Goal: Check status: Check status

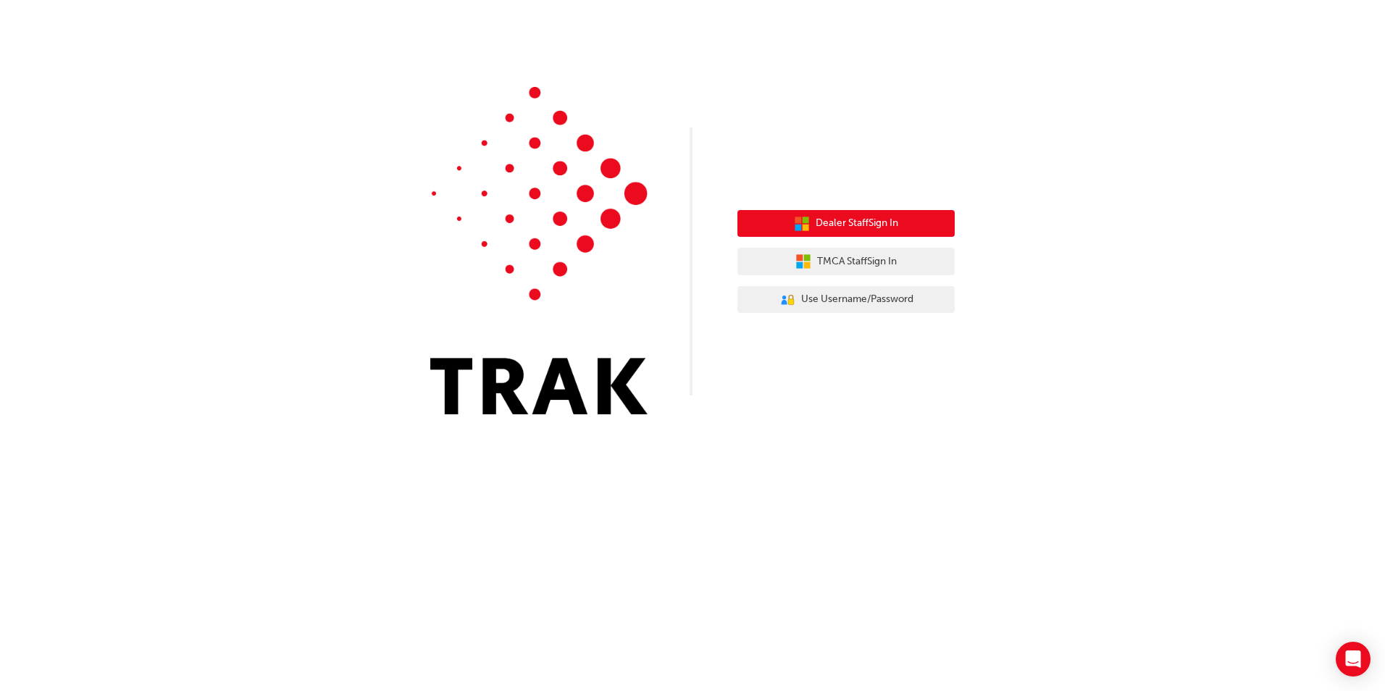
click at [857, 228] on span "Dealer Staff Sign In" at bounding box center [857, 223] width 83 height 17
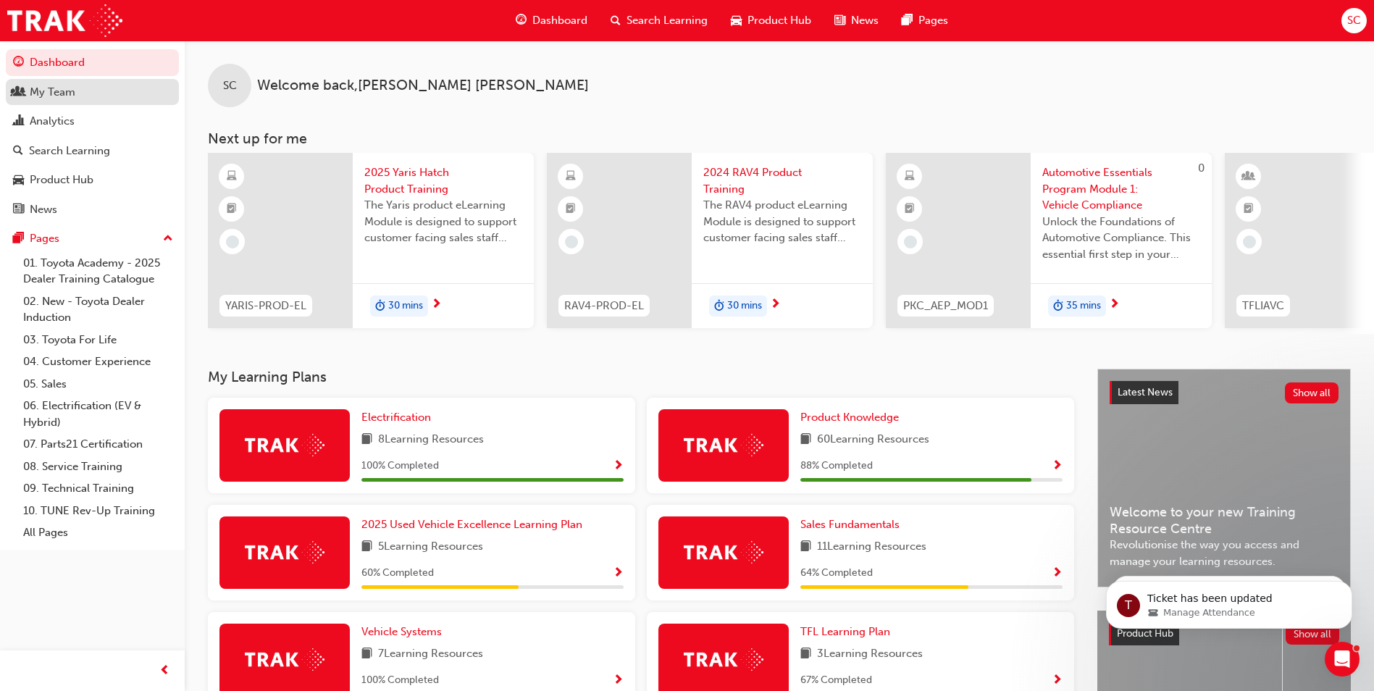
click at [51, 94] on div "My Team" at bounding box center [53, 92] width 46 height 17
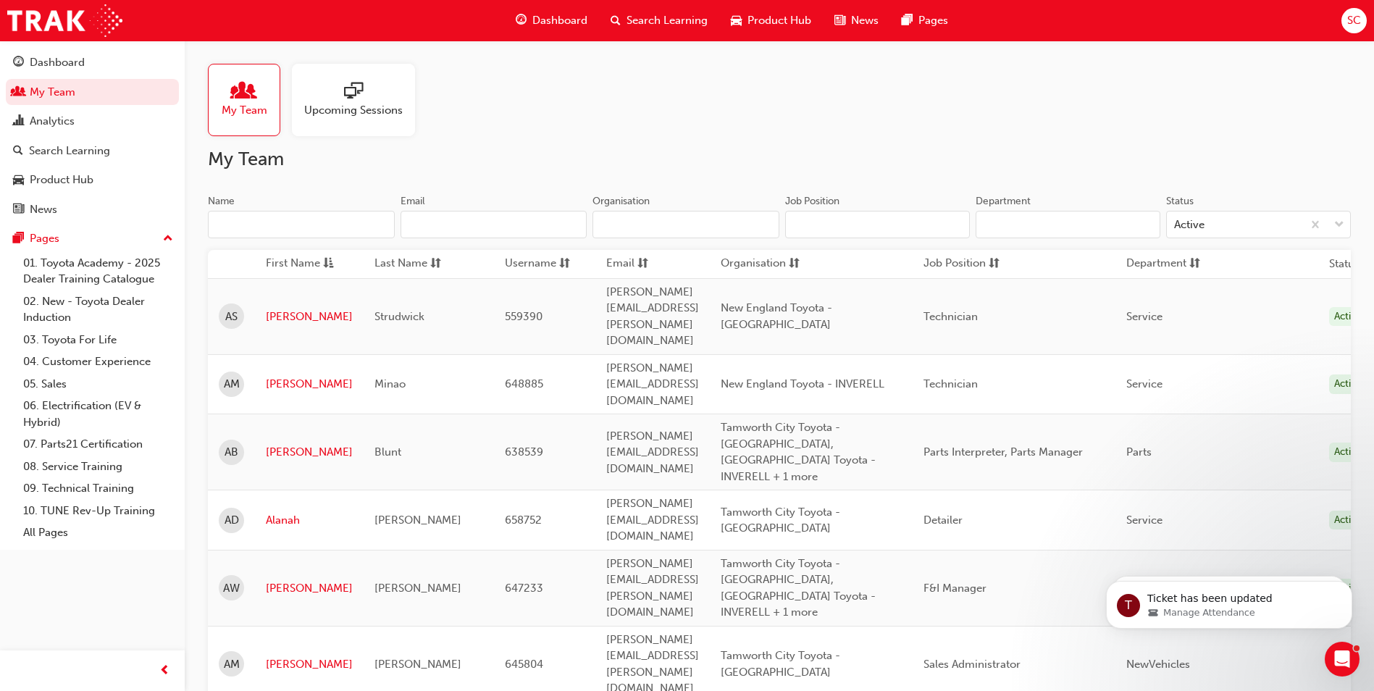
click at [351, 97] on span "sessionType_ONLINE_URL-icon" at bounding box center [353, 92] width 19 height 20
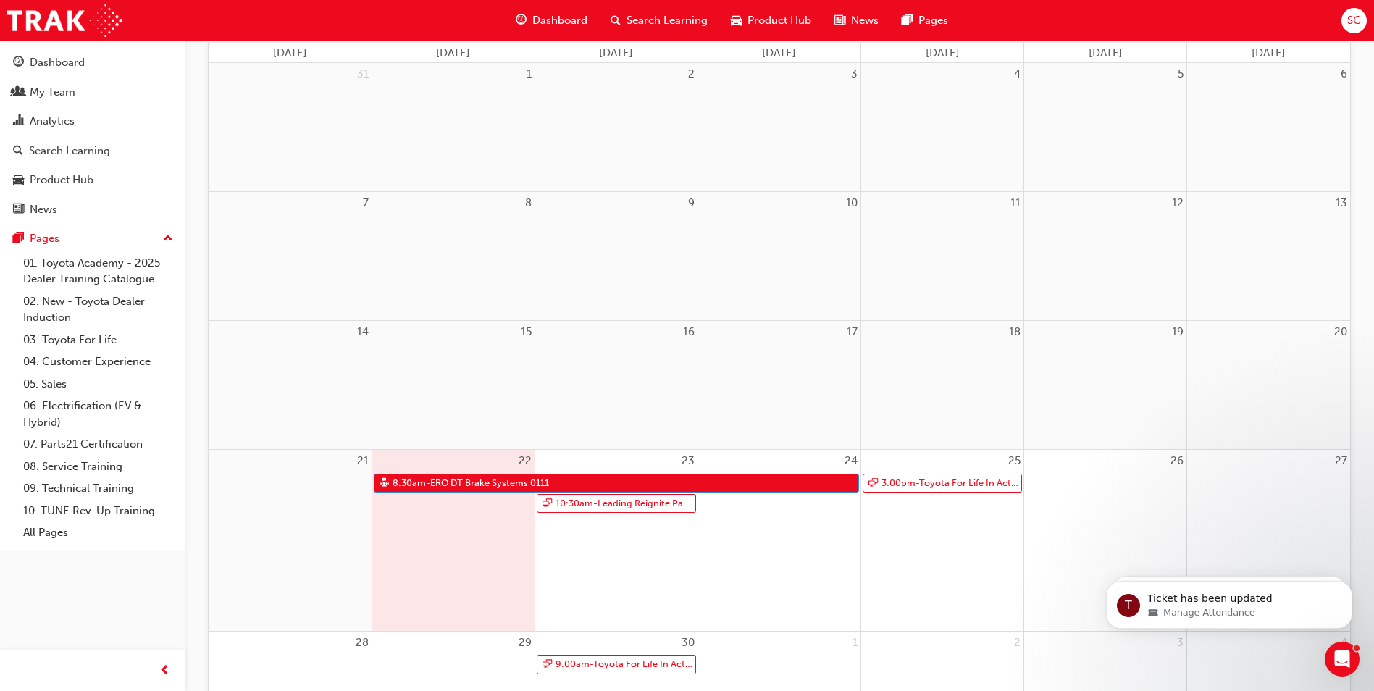
scroll to position [217, 0]
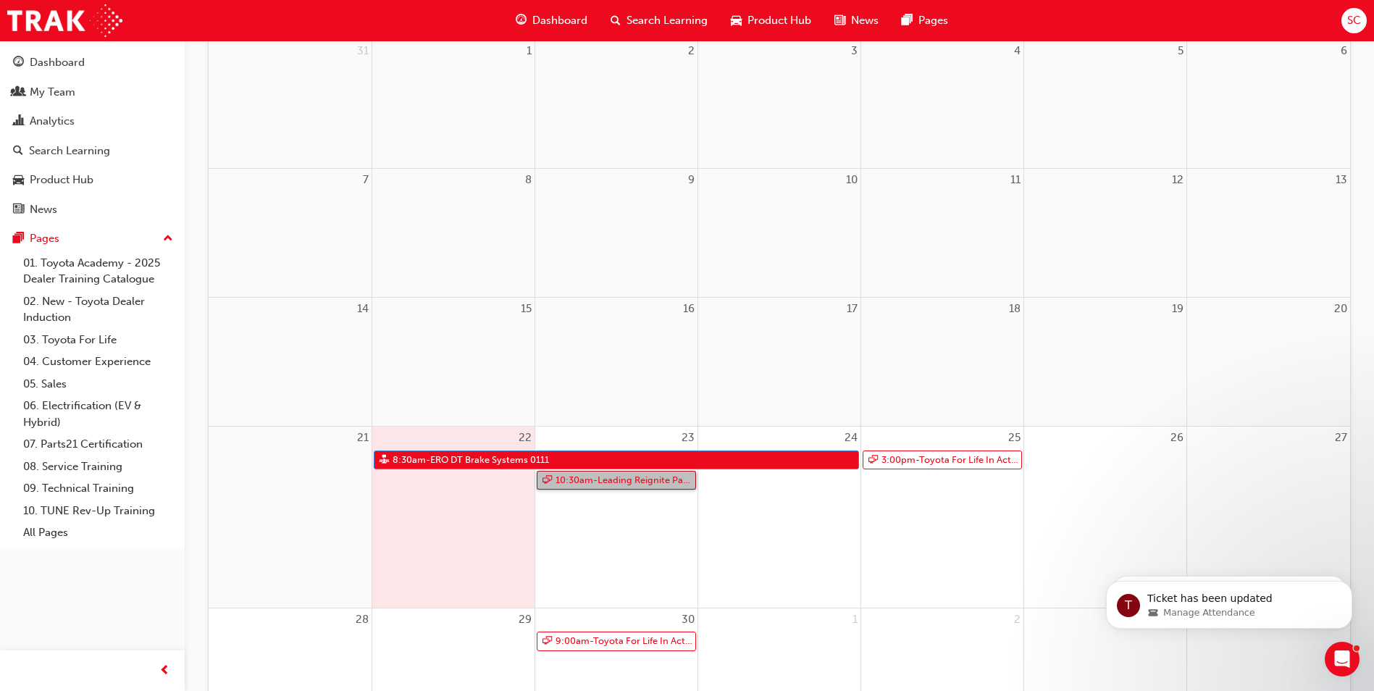
click at [620, 482] on link "10:30am - Leading Reignite Part 2 - Virtual Classroom" at bounding box center [616, 481] width 159 height 20
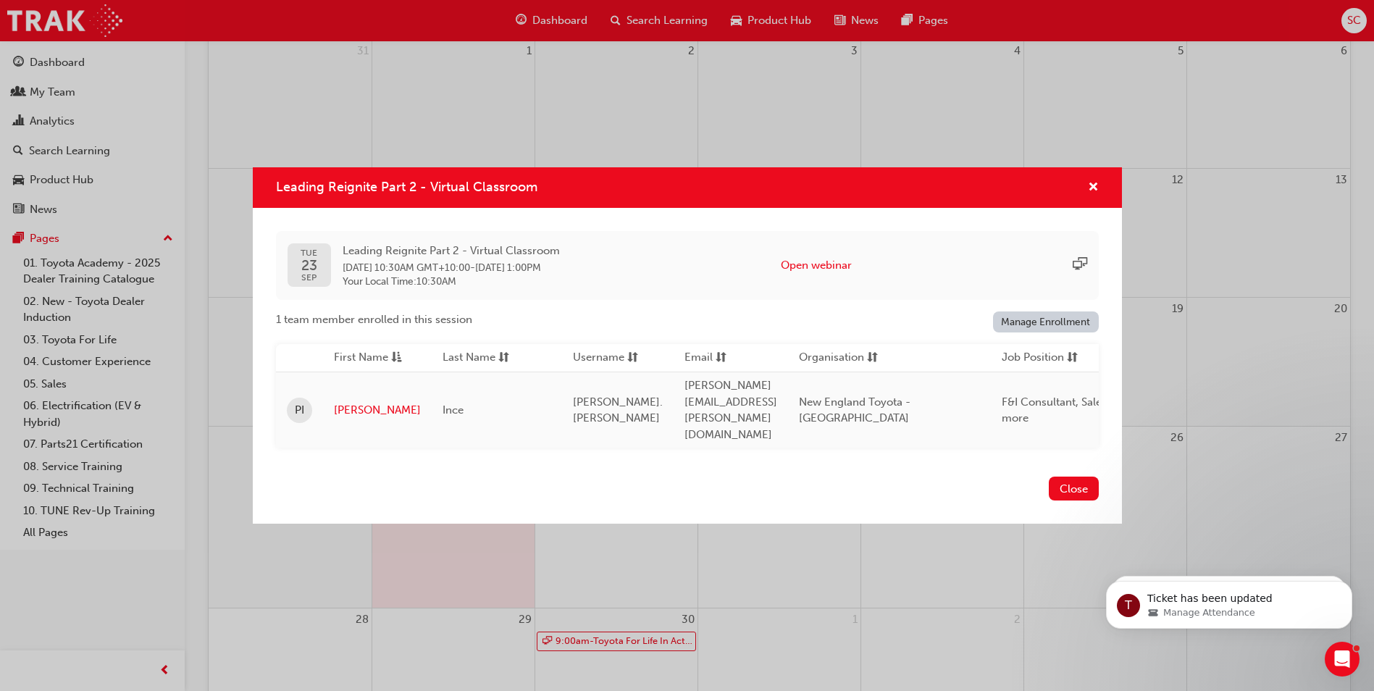
click at [1083, 193] on div "Leading Reignite Part 2 - Virtual Classroom" at bounding box center [1088, 188] width 22 height 18
click at [1089, 194] on span "cross-icon" at bounding box center [1093, 188] width 11 height 13
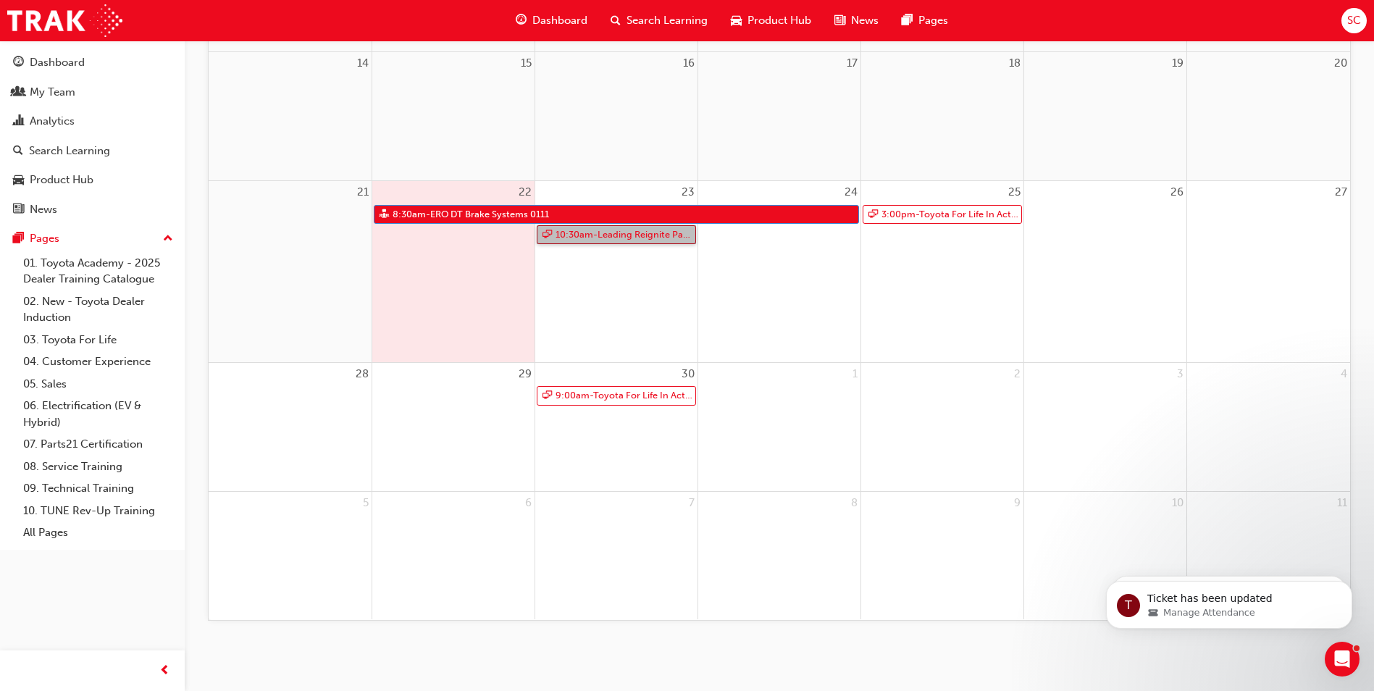
scroll to position [464, 0]
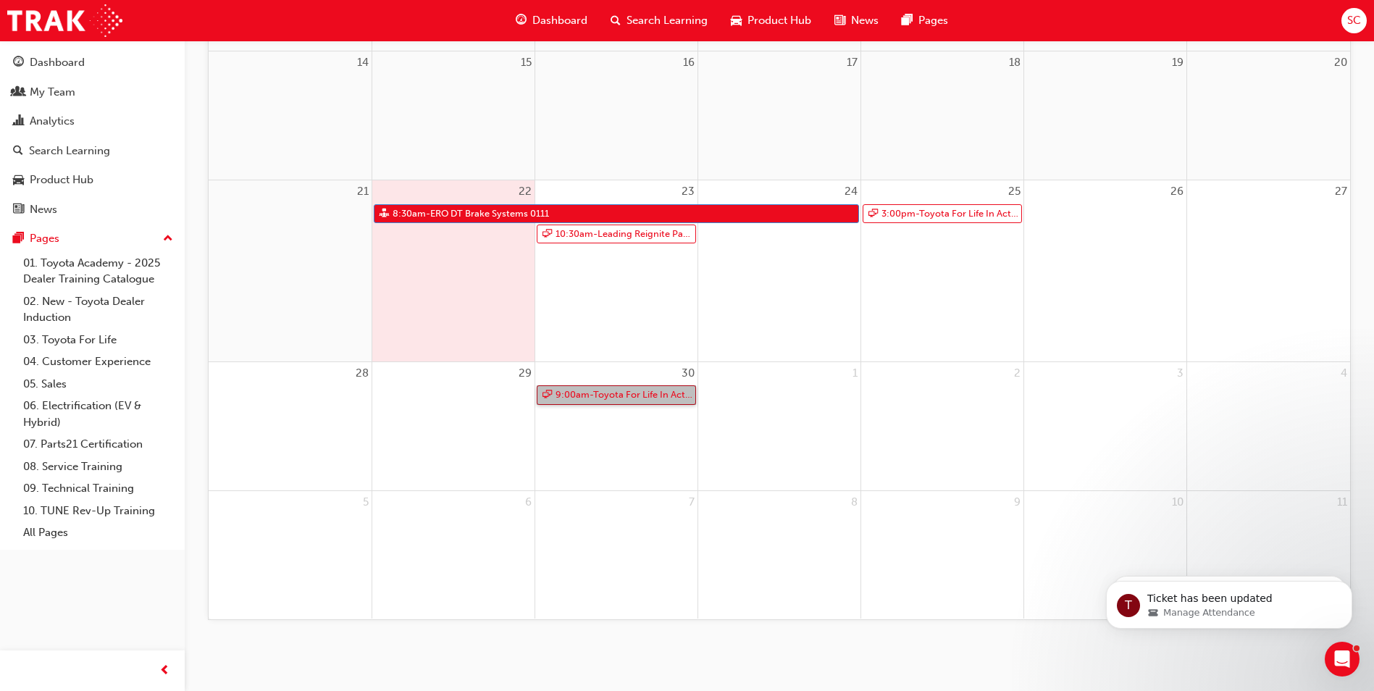
click at [638, 398] on link "9:00am - Toyota For Life In Action - Virtual Classroom" at bounding box center [616, 395] width 159 height 20
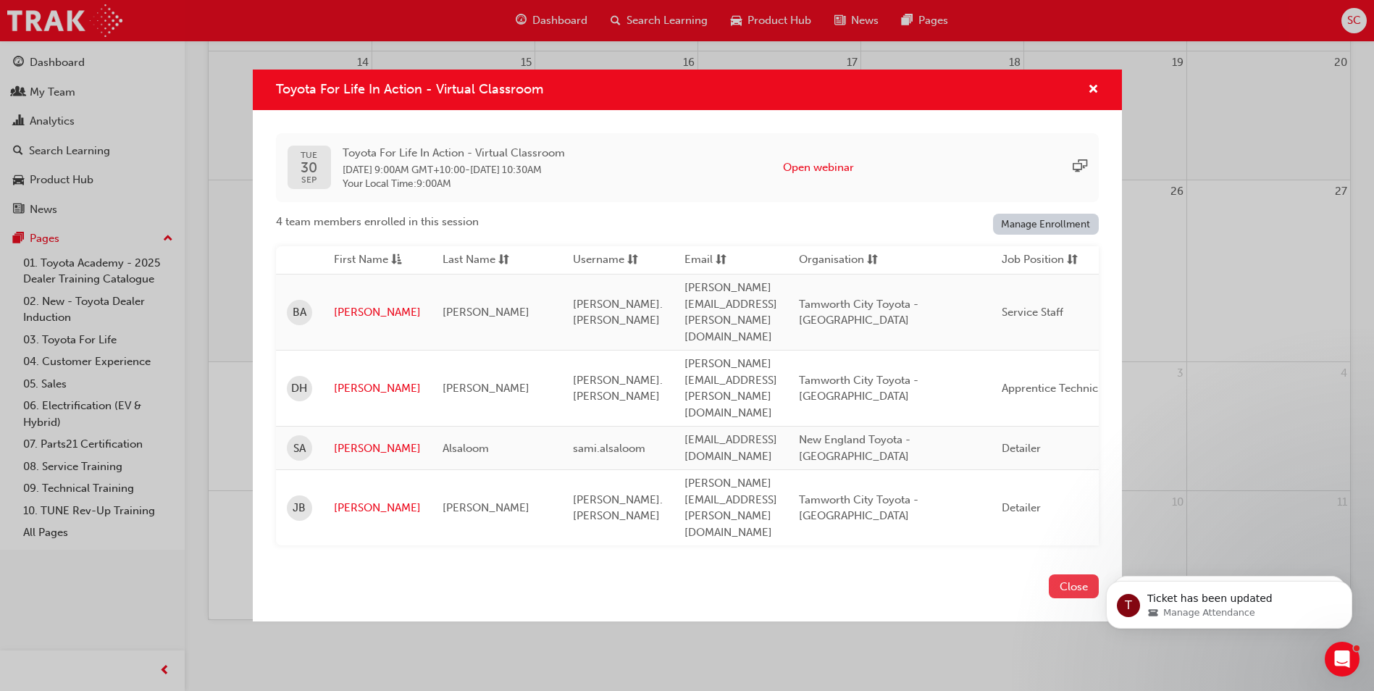
click at [1067, 575] on button "Close" at bounding box center [1074, 587] width 50 height 24
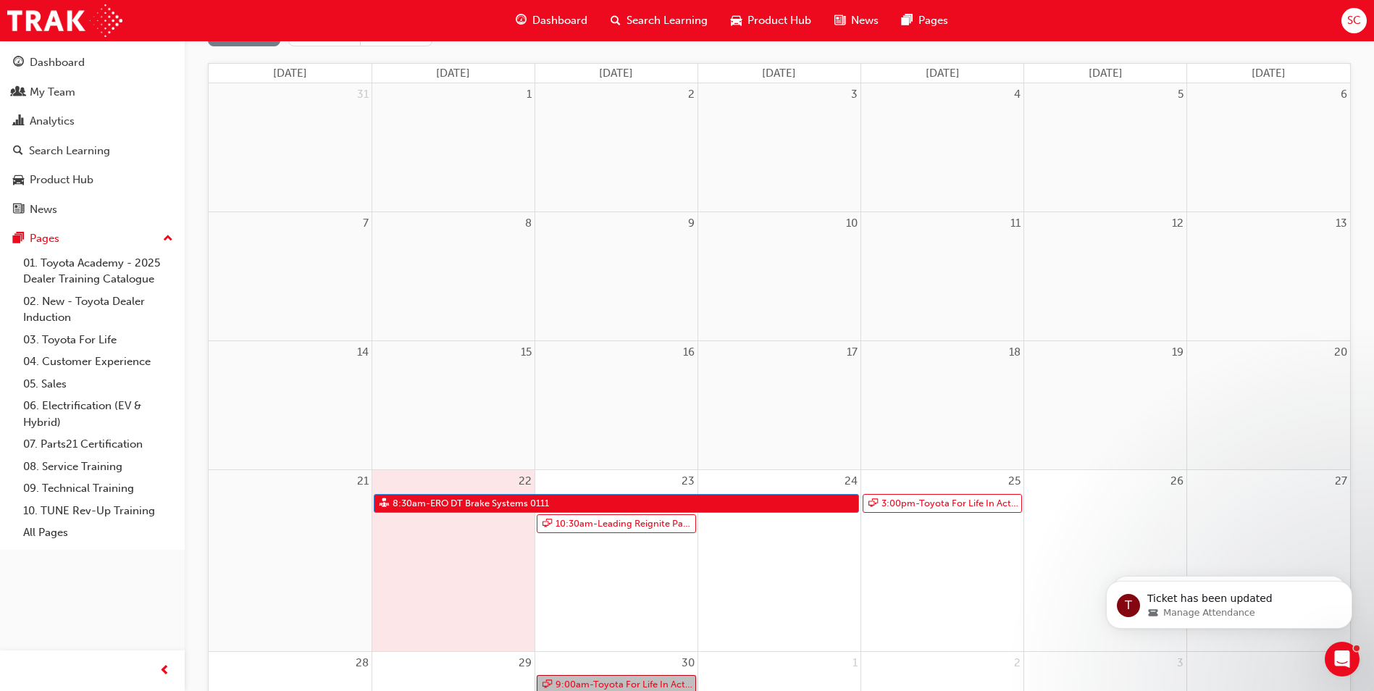
scroll to position [0, 0]
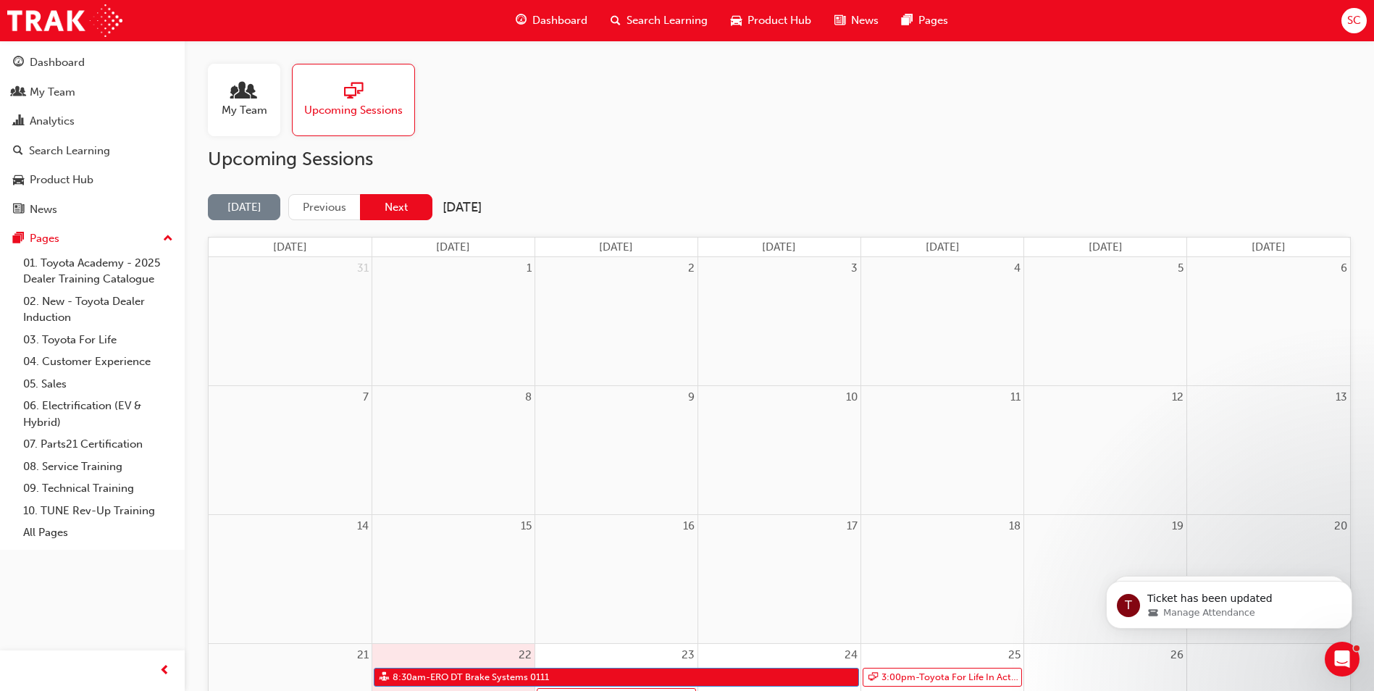
click at [423, 212] on button "Next" at bounding box center [396, 207] width 72 height 27
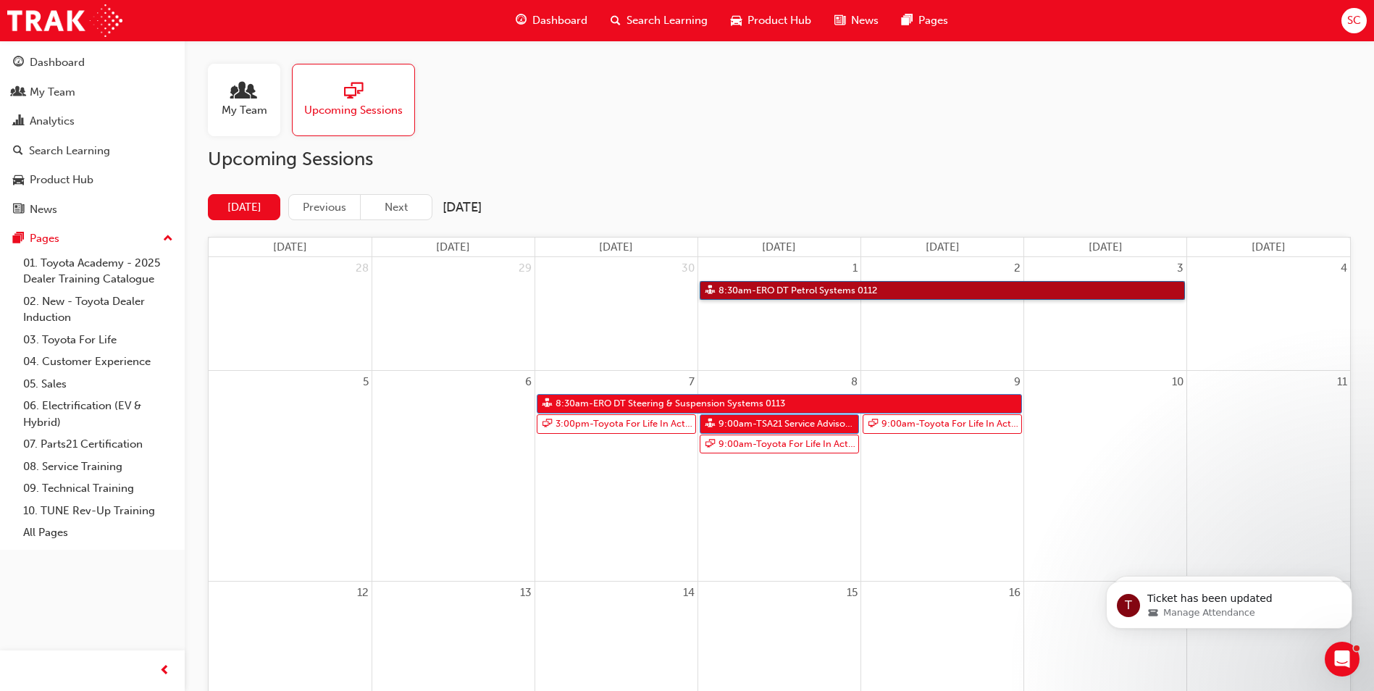
click at [769, 292] on link "8:30am - ERO DT Petrol Systems 0112" at bounding box center [942, 291] width 485 height 20
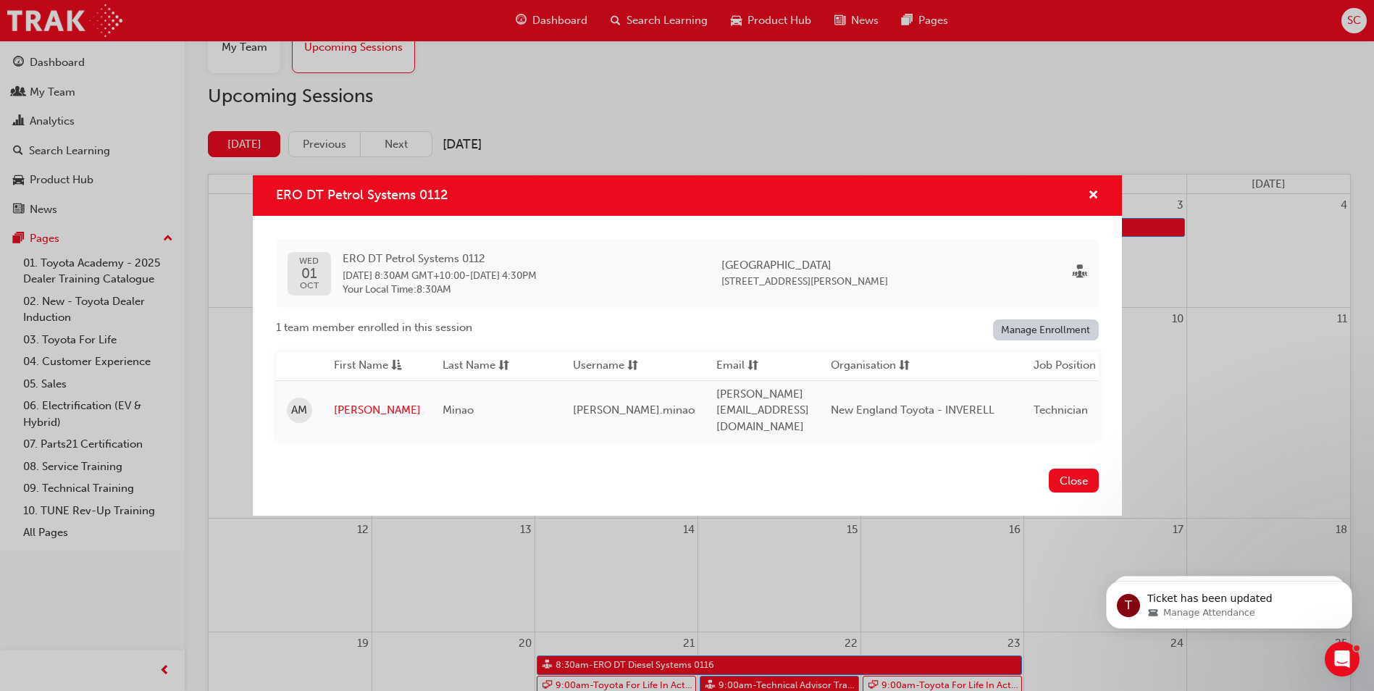
scroll to position [145, 0]
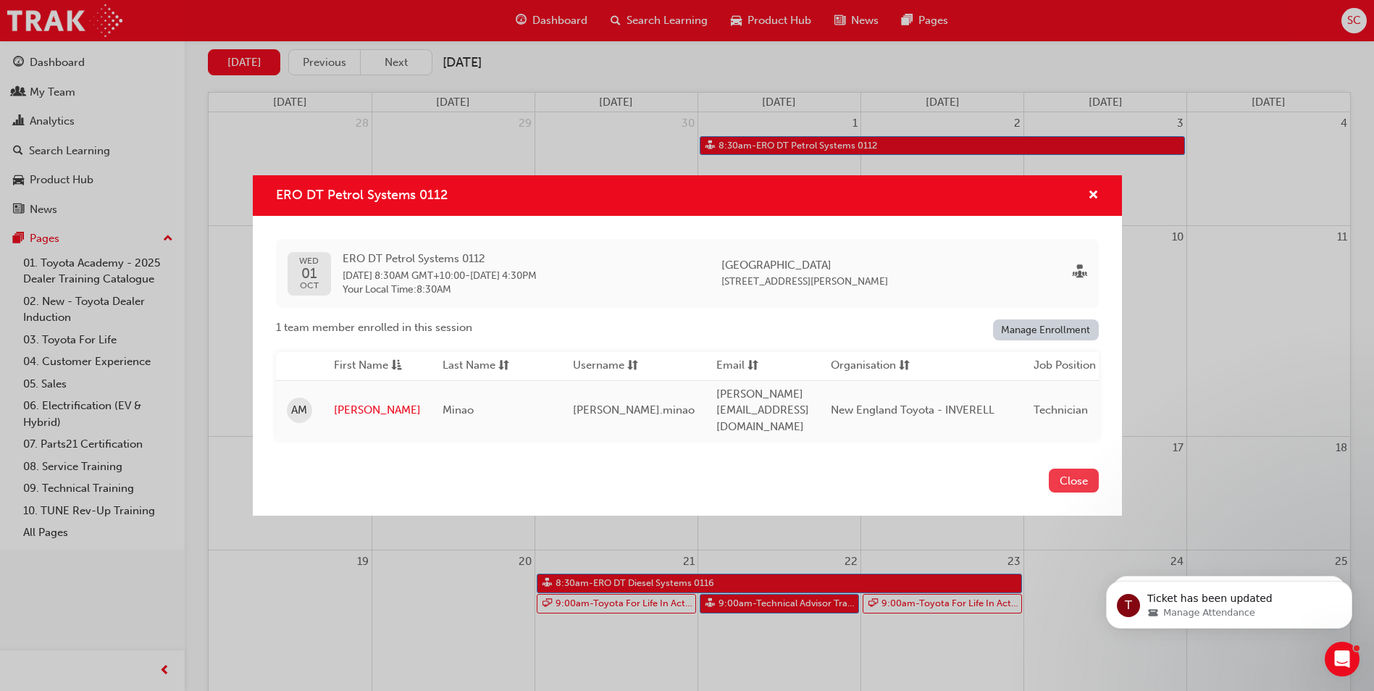
click at [1060, 477] on button "Close" at bounding box center [1074, 481] width 50 height 24
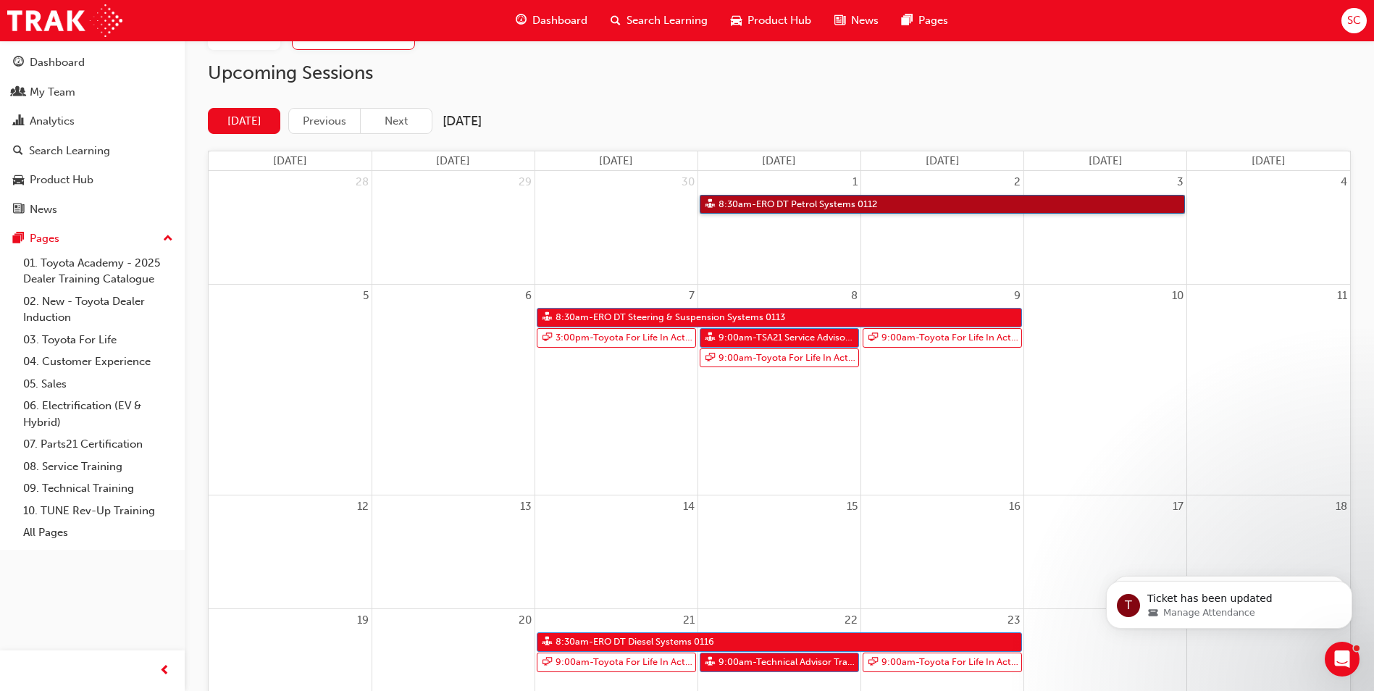
scroll to position [0, 0]
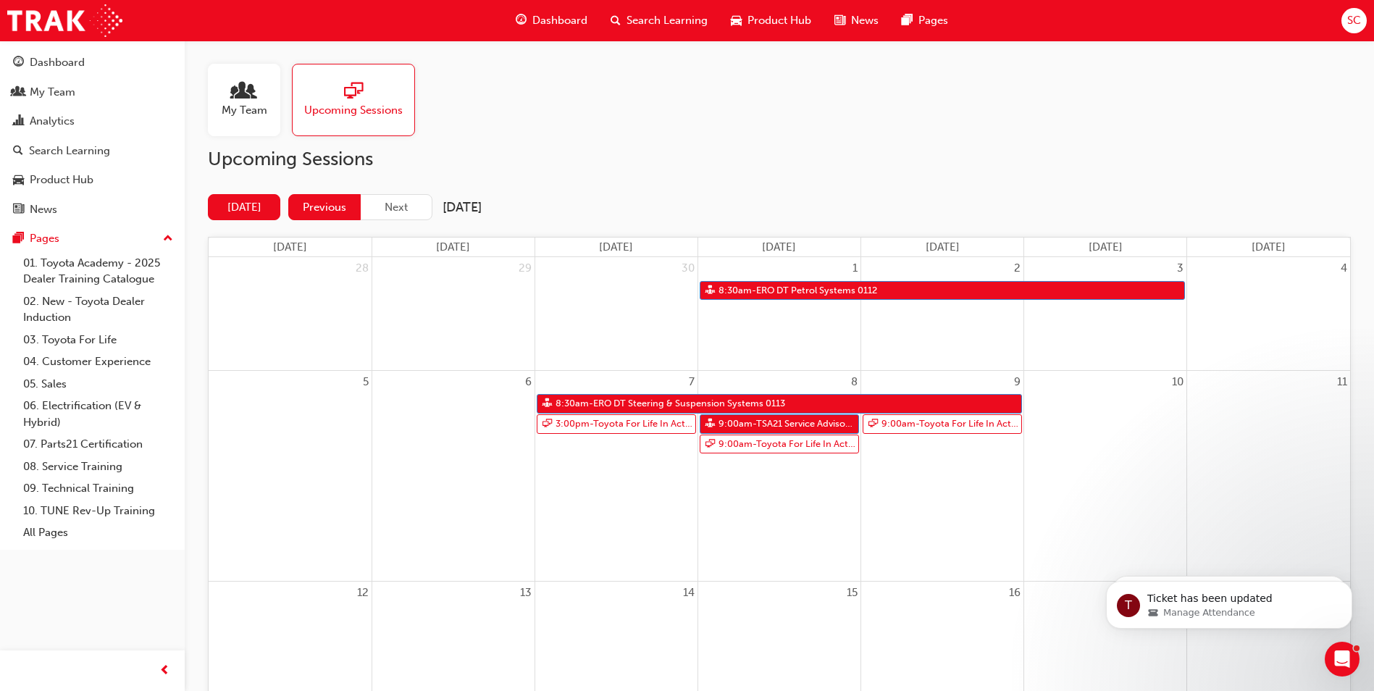
click at [333, 206] on button "Previous" at bounding box center [324, 207] width 72 height 27
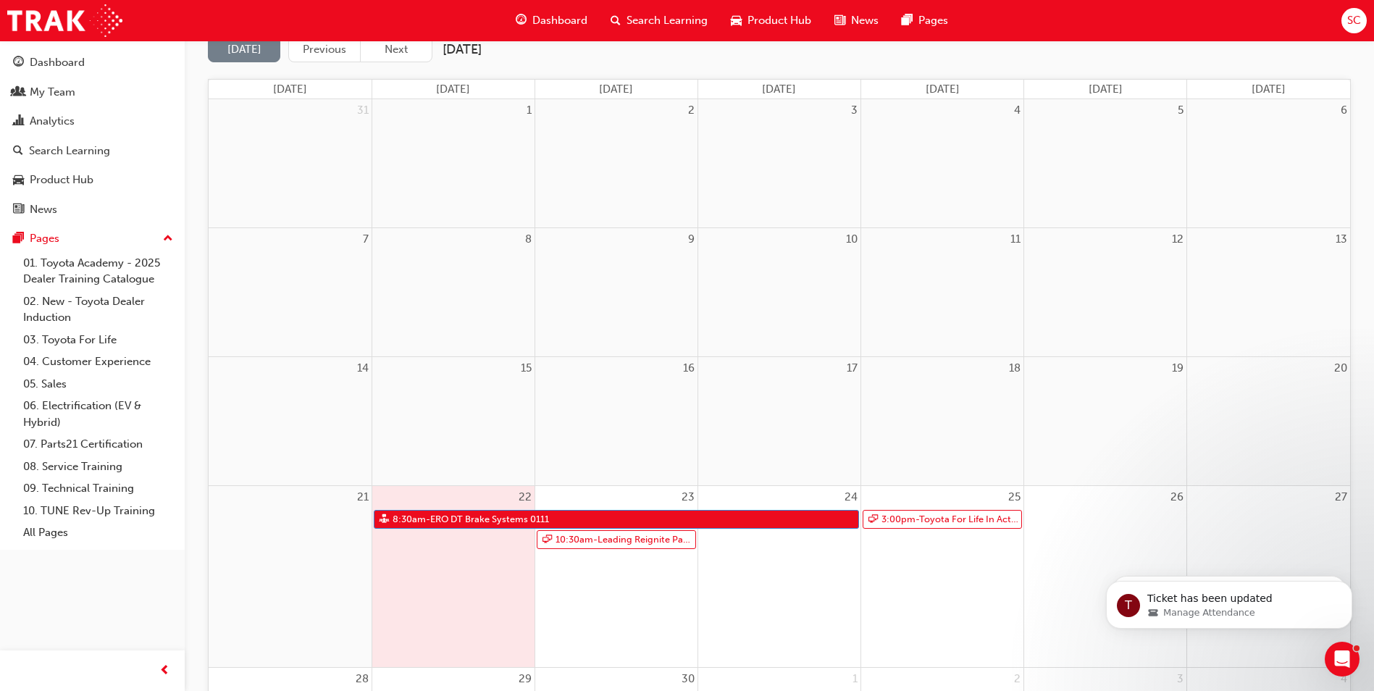
scroll to position [290, 0]
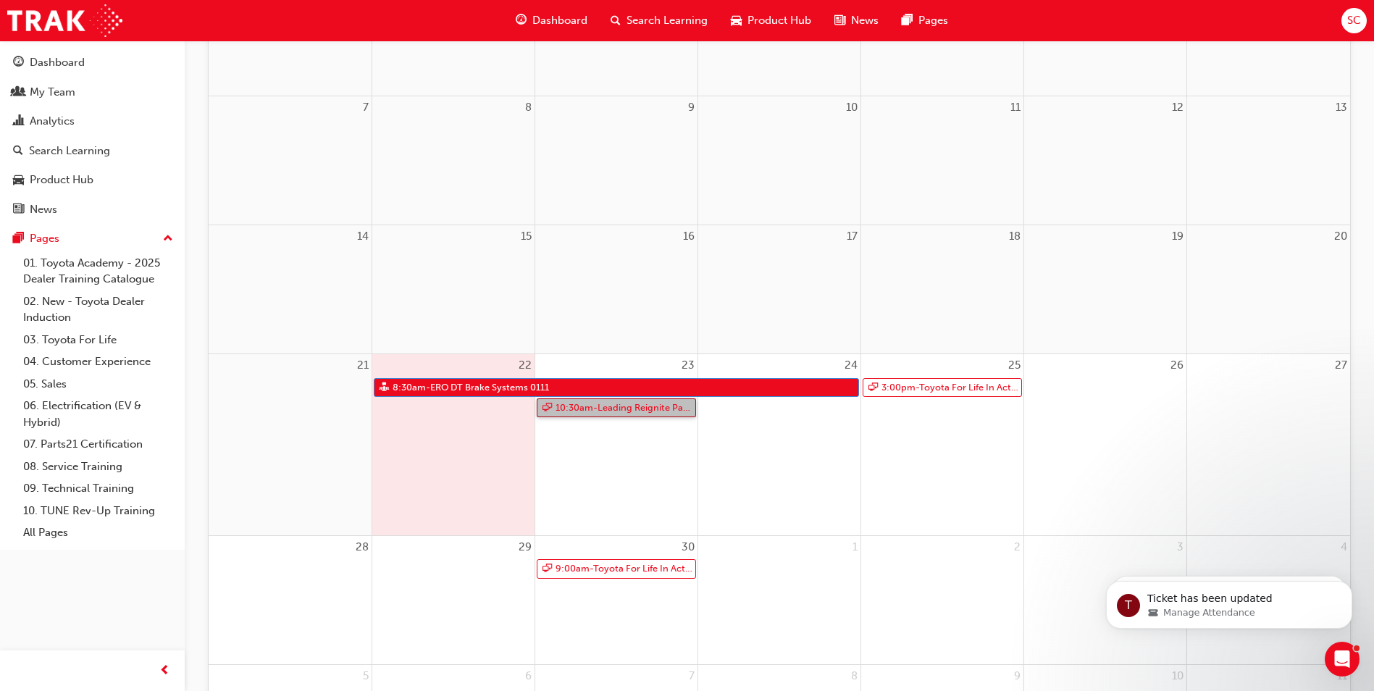
click at [623, 416] on link "10:30am - Leading Reignite Part 2 - Virtual Classroom" at bounding box center [616, 409] width 159 height 20
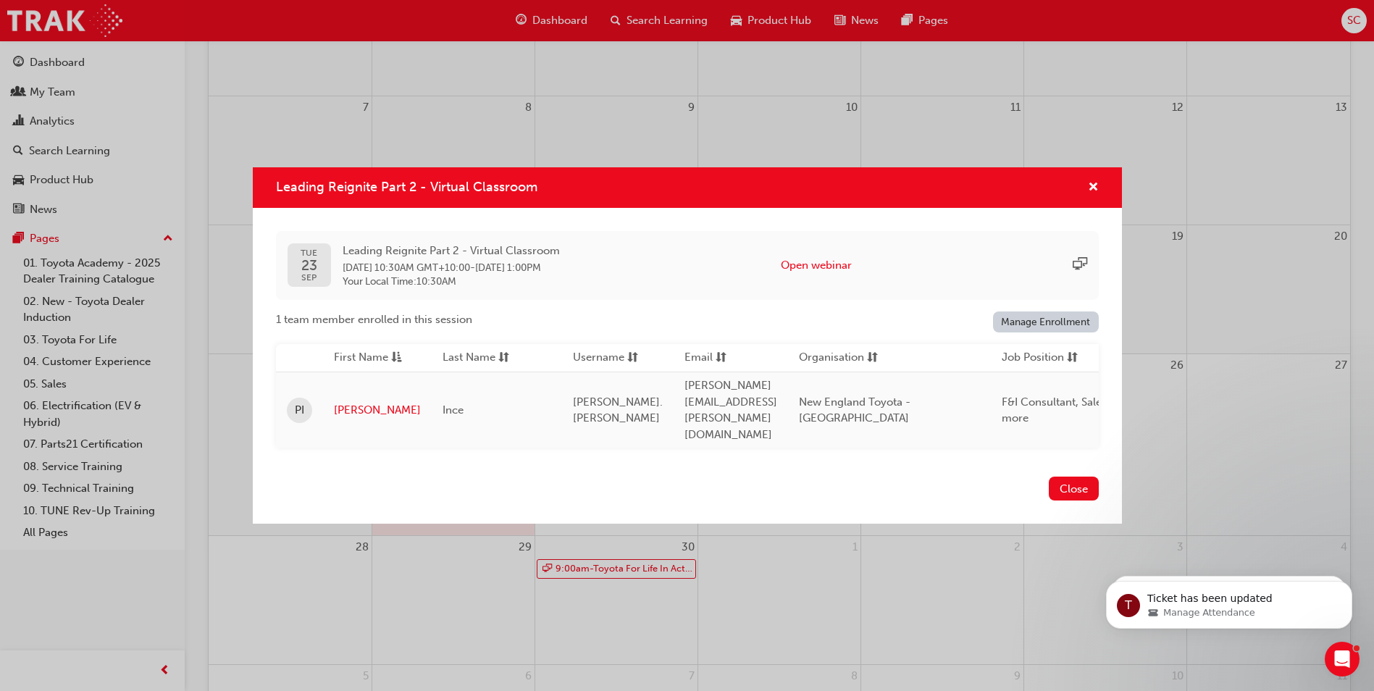
click at [1087, 193] on div "Leading Reignite Part 2 - Virtual Classroom" at bounding box center [1088, 188] width 22 height 18
click at [1065, 480] on button "Close" at bounding box center [1074, 489] width 50 height 24
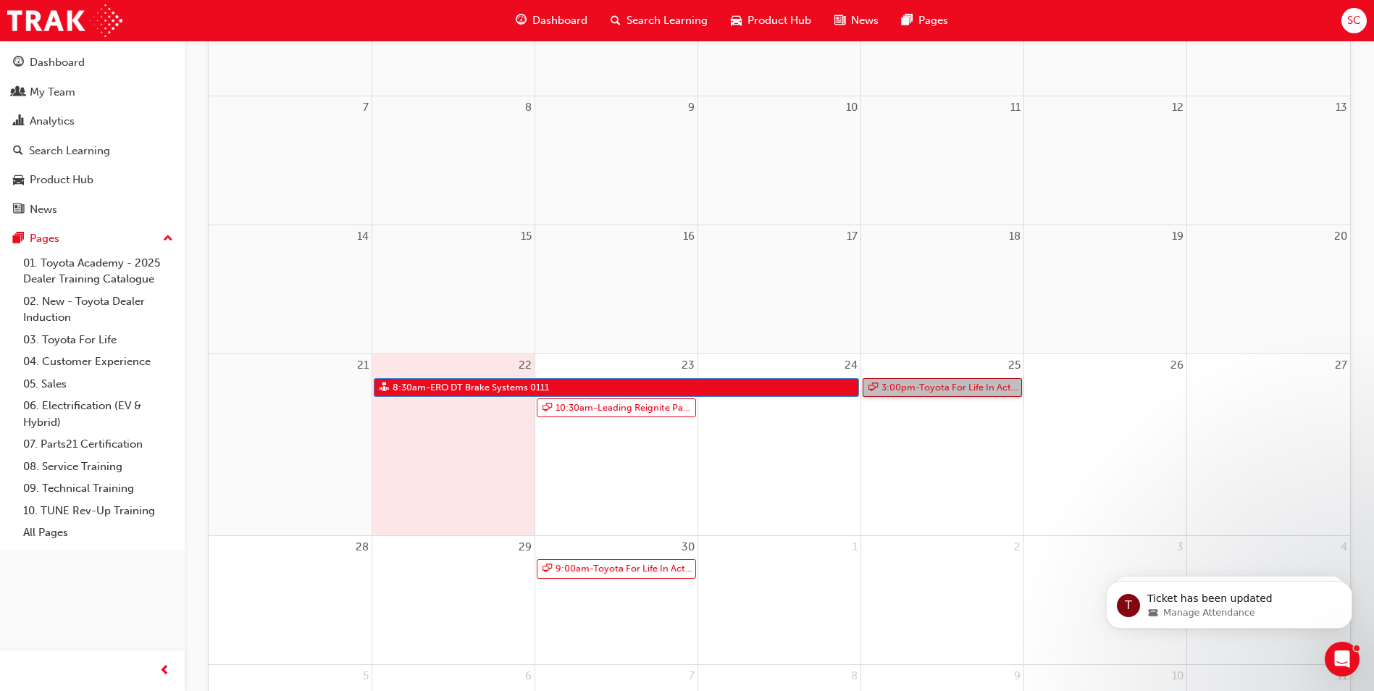
click at [926, 391] on link "3:00pm - Toyota For Life In Action - Virtual Classroom" at bounding box center [942, 388] width 159 height 20
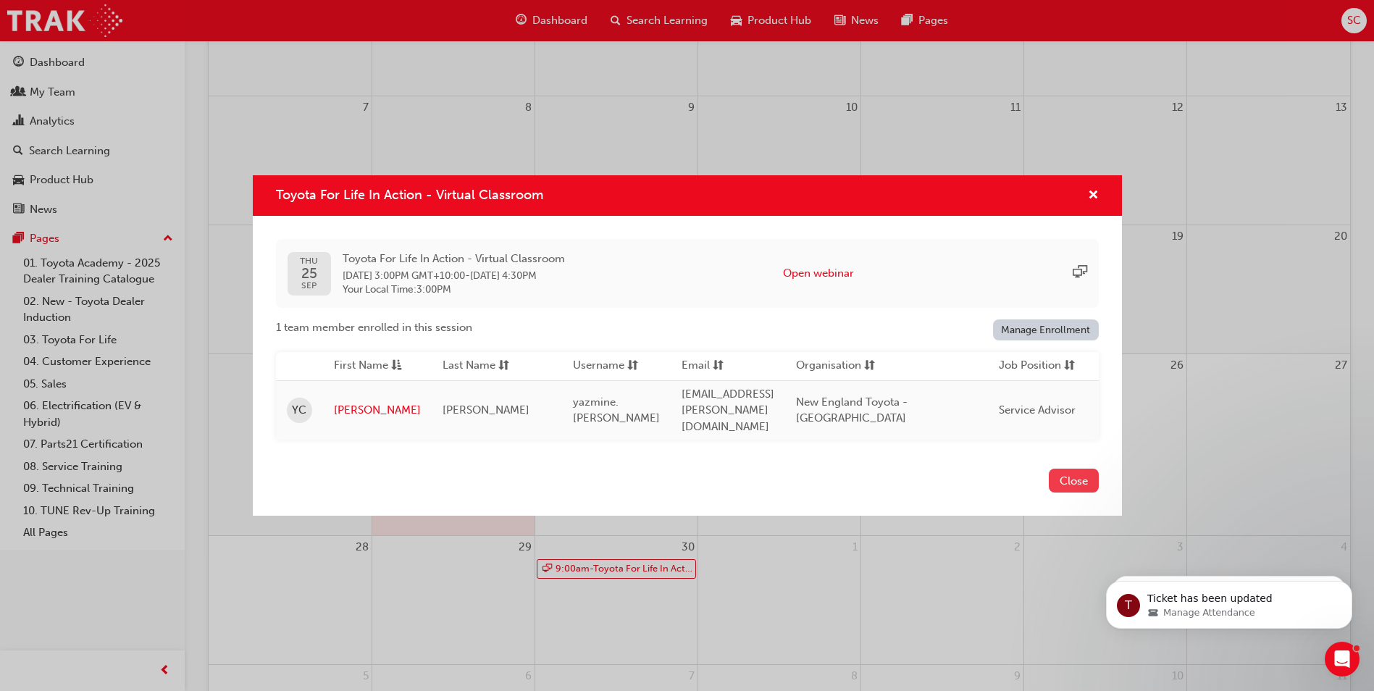
click at [1057, 474] on button "Close" at bounding box center [1074, 481] width 50 height 24
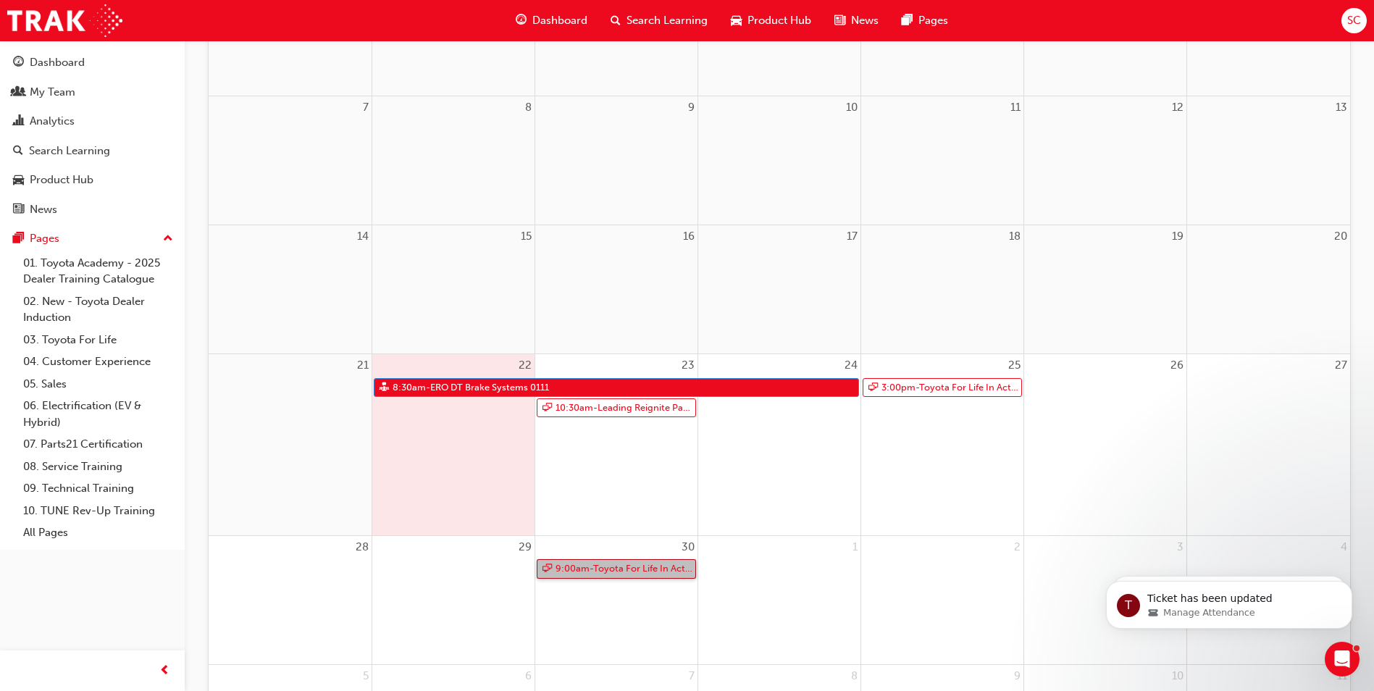
click at [638, 574] on link "9:00am - Toyota For Life In Action - Virtual Classroom" at bounding box center [616, 569] width 159 height 20
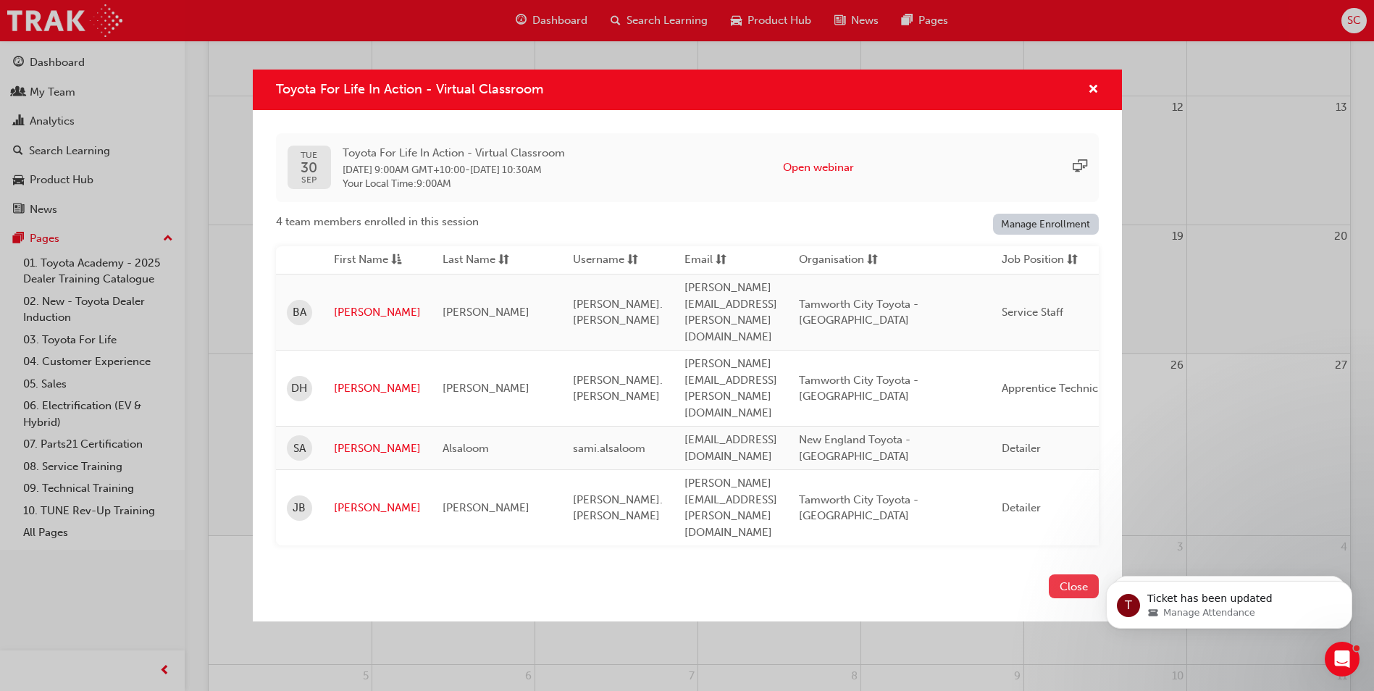
click at [1082, 575] on button "Close" at bounding box center [1074, 587] width 50 height 24
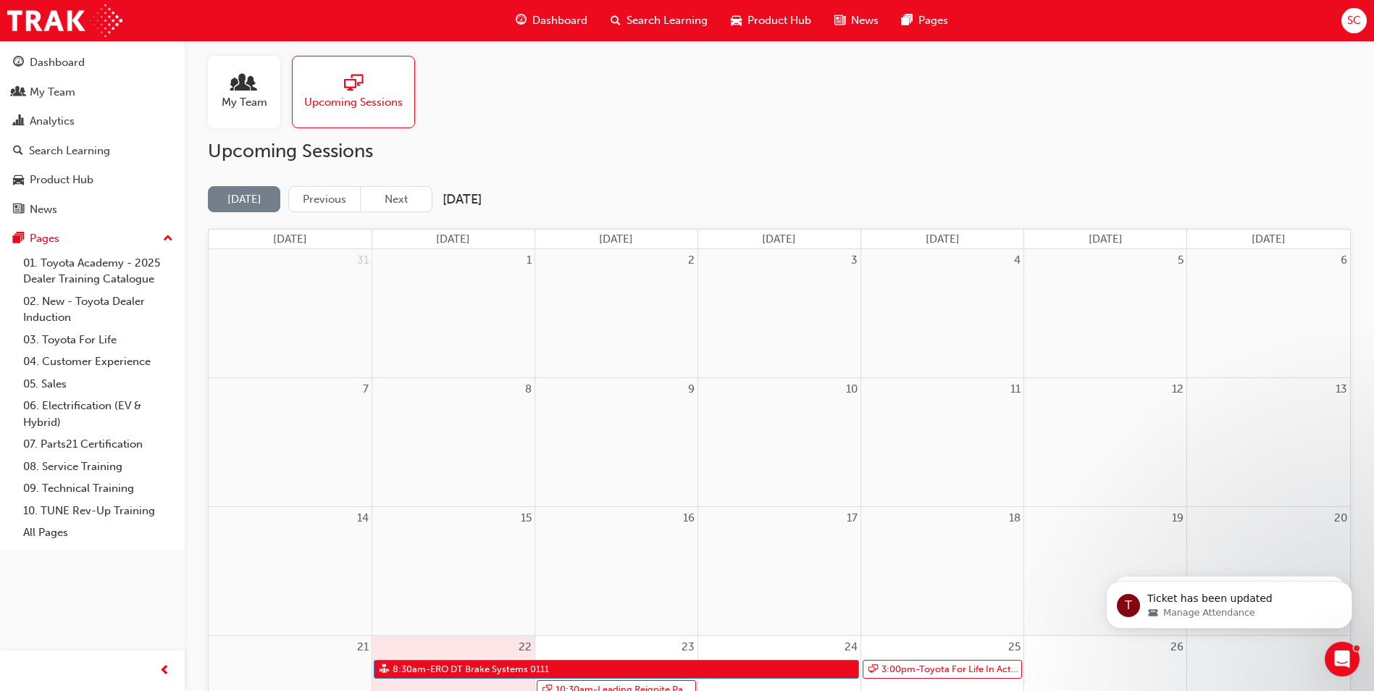
scroll to position [0, 0]
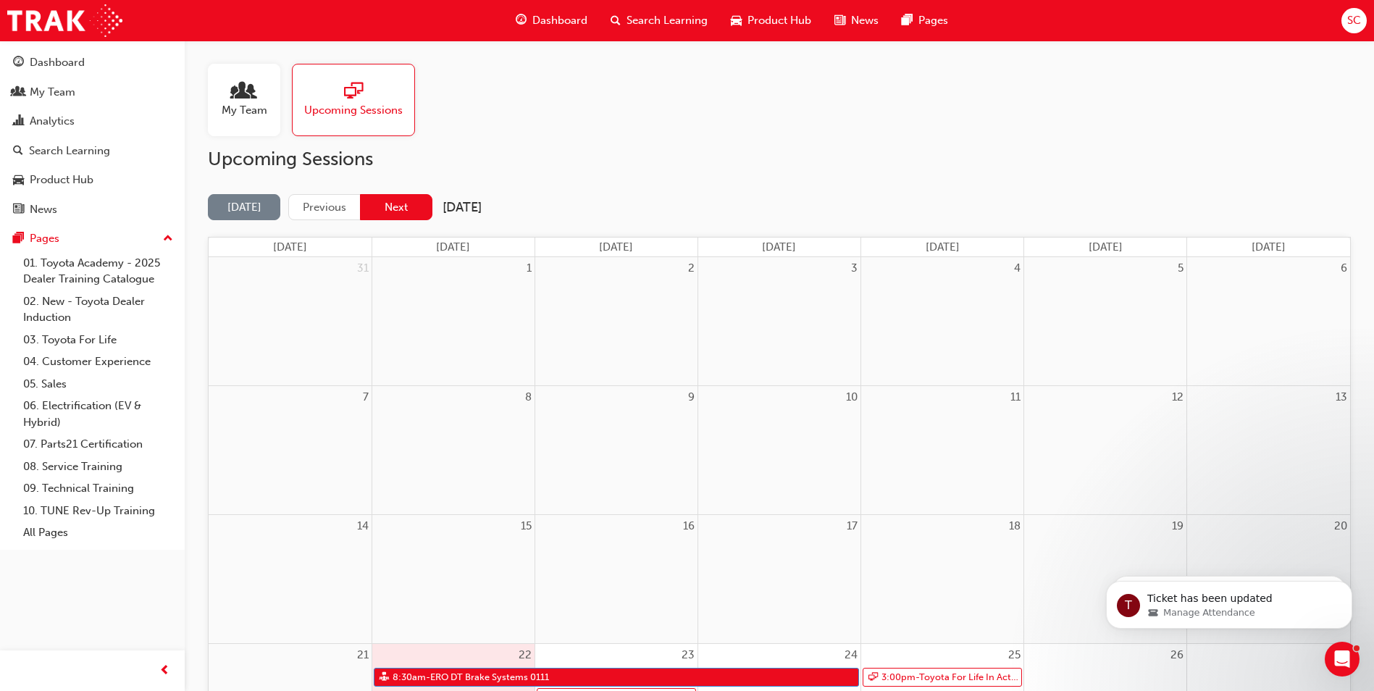
click at [398, 212] on button "Next" at bounding box center [396, 207] width 72 height 27
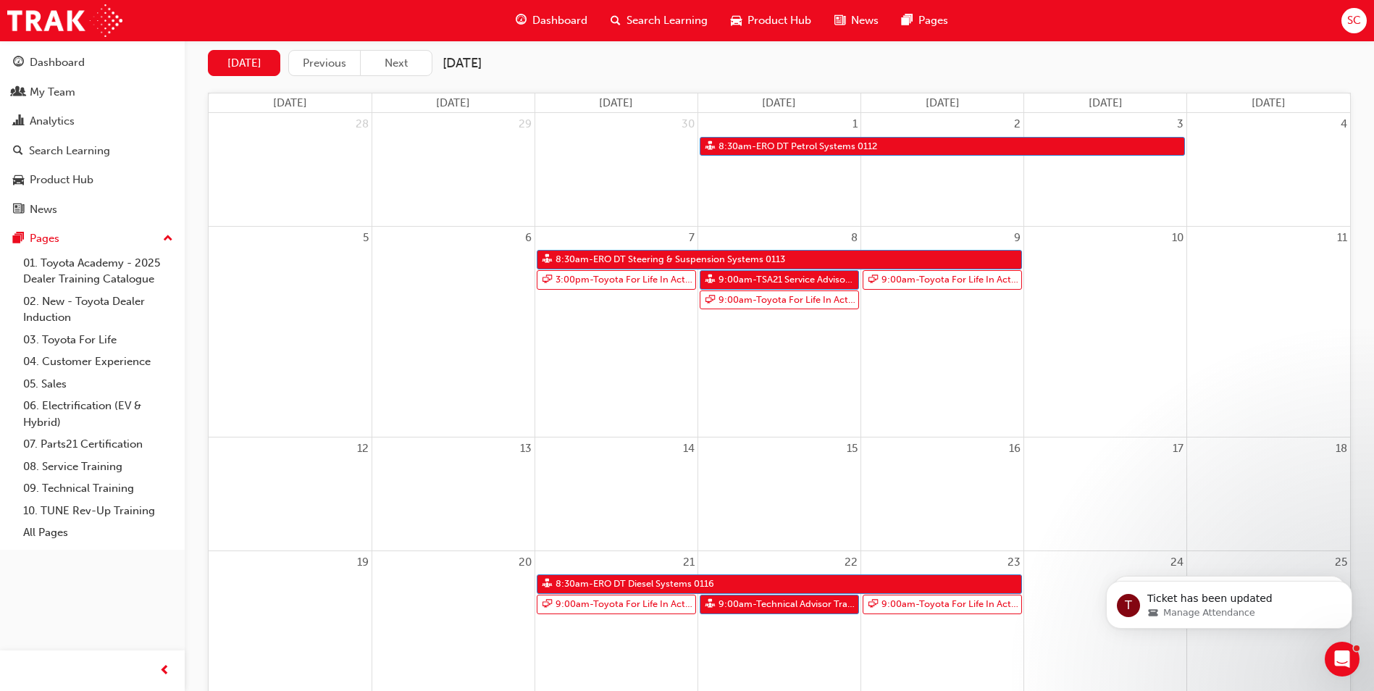
scroll to position [145, 0]
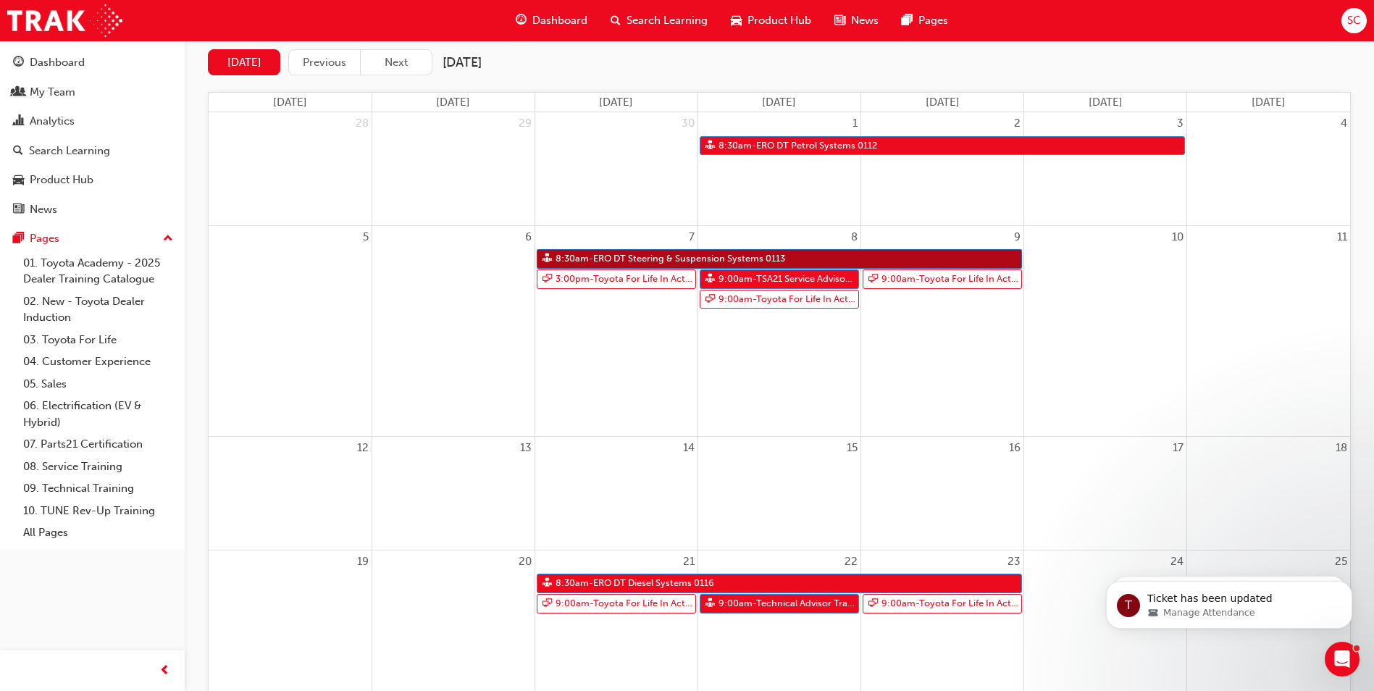
click at [659, 259] on link "8:30am - ERO DT Steering & Suspension Systems 0113" at bounding box center [779, 259] width 485 height 20
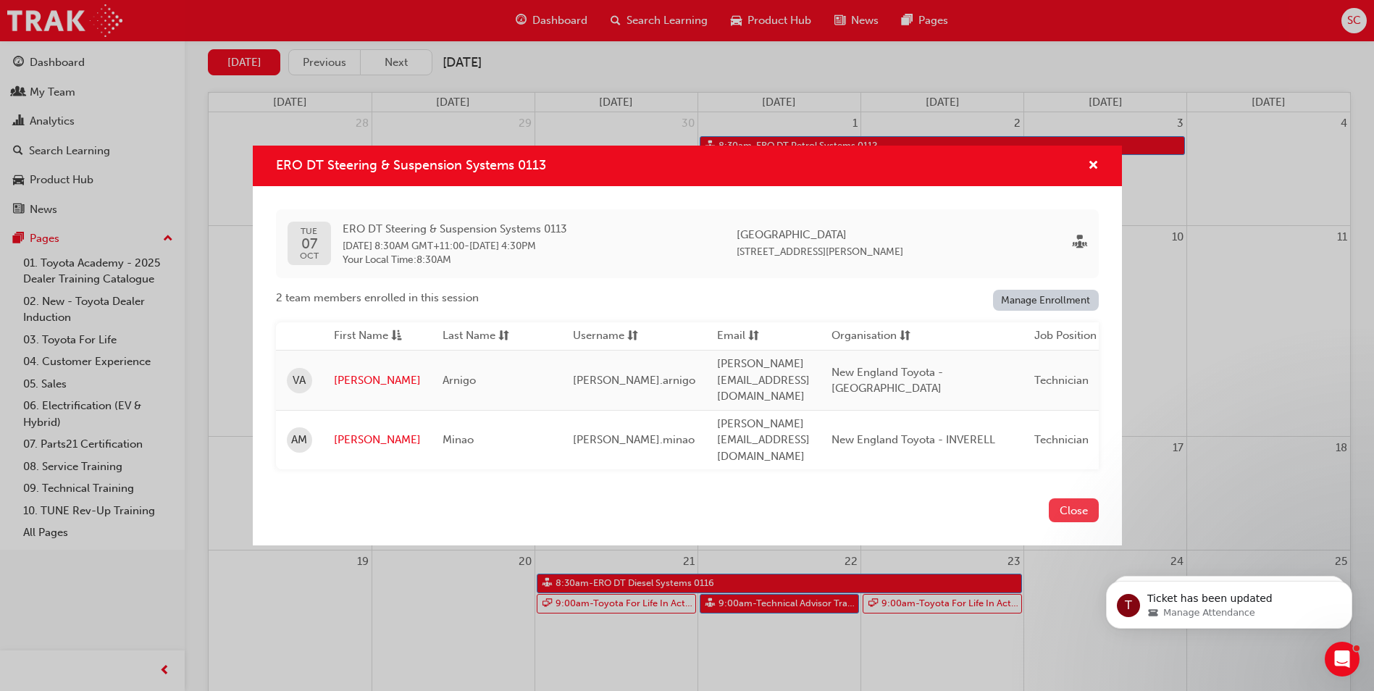
click at [1083, 499] on button "Close" at bounding box center [1074, 511] width 50 height 24
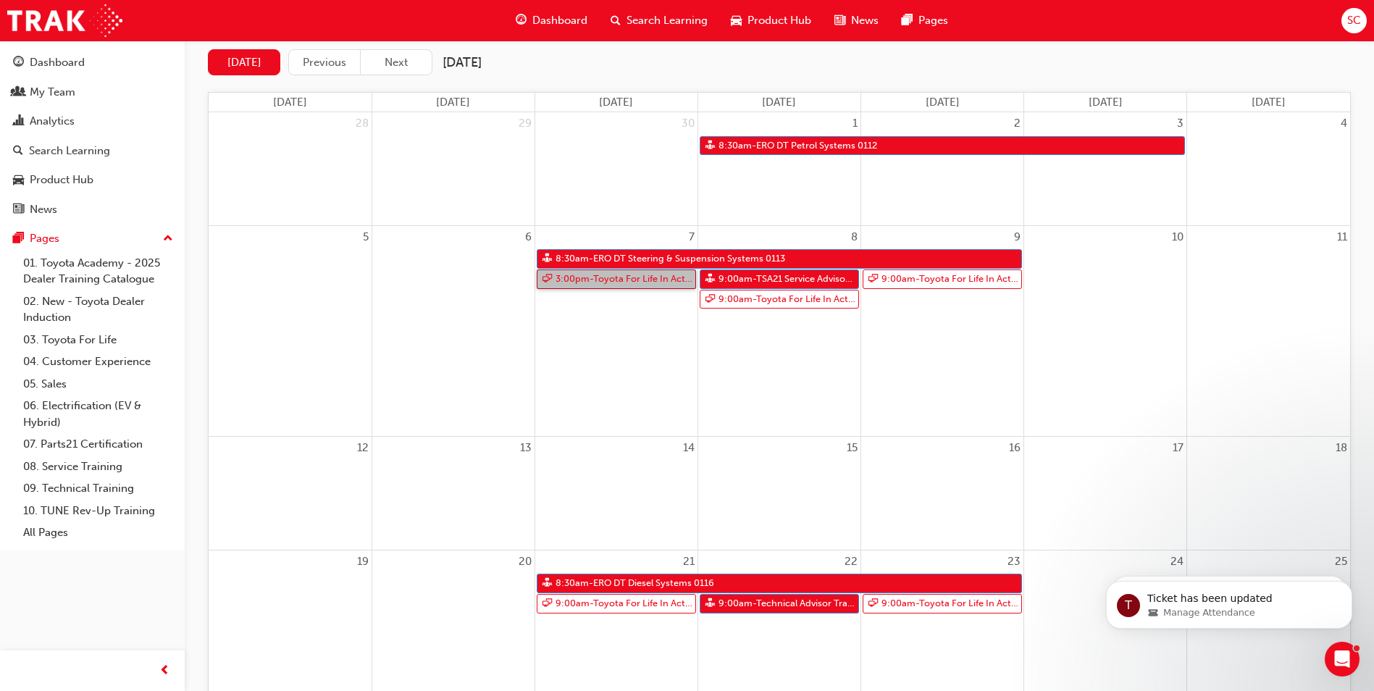
click at [623, 280] on link "3:00pm - Toyota For Life In Action - Virtual Classroom" at bounding box center [616, 280] width 159 height 20
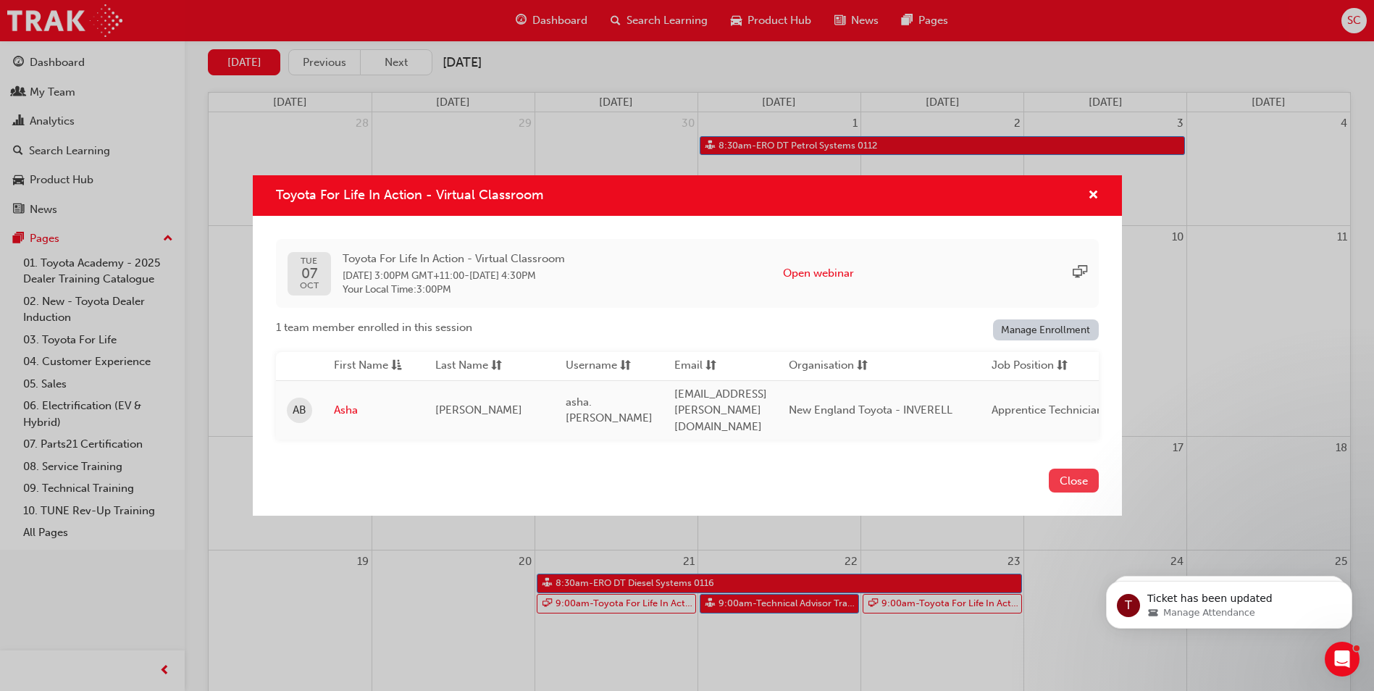
click at [1096, 469] on button "Close" at bounding box center [1074, 481] width 50 height 24
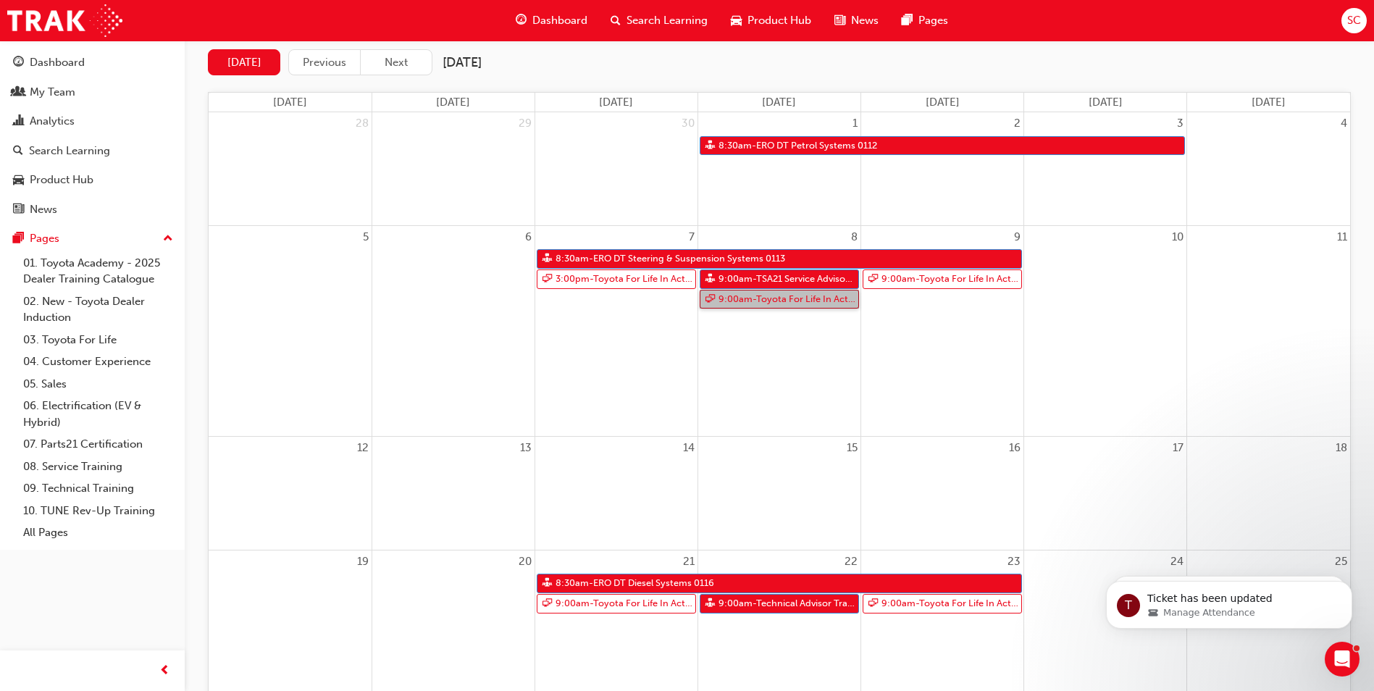
click at [769, 303] on link "9:00am - Toyota For Life In Action - Virtual Classroom" at bounding box center [779, 300] width 159 height 20
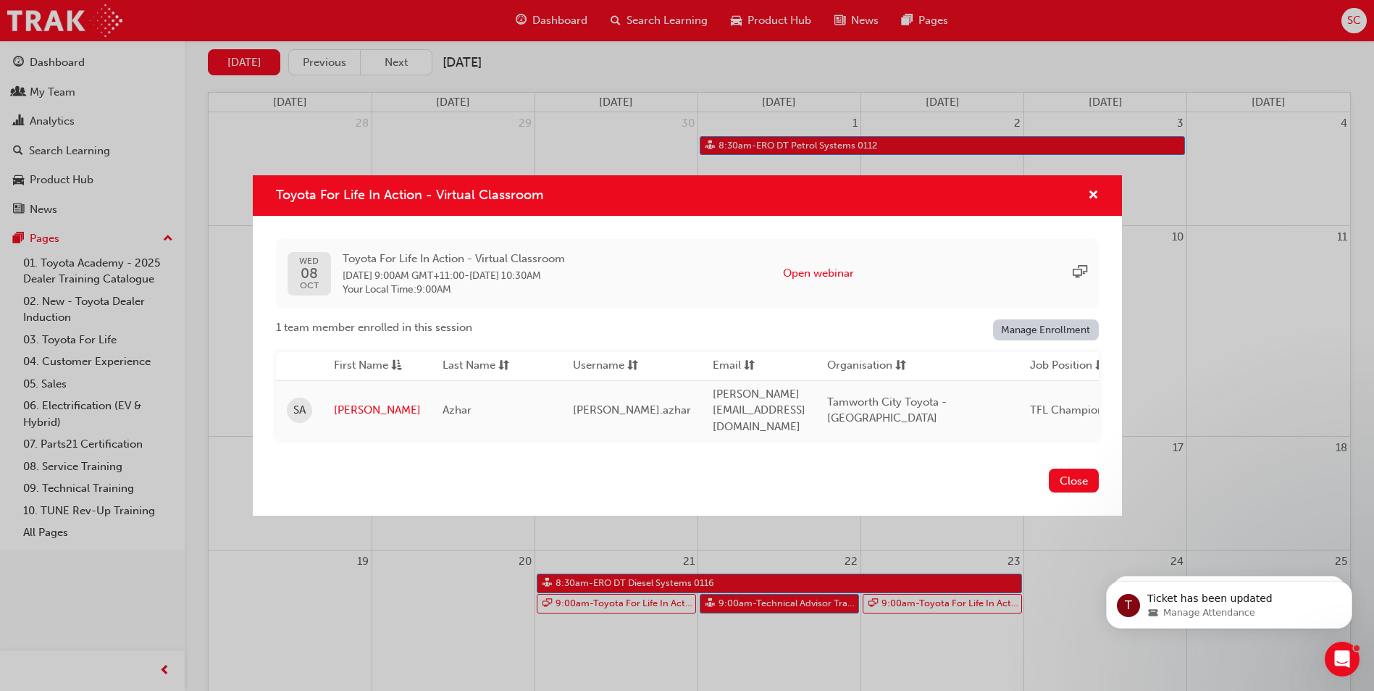
click at [1077, 485] on button "Close" at bounding box center [1074, 481] width 50 height 24
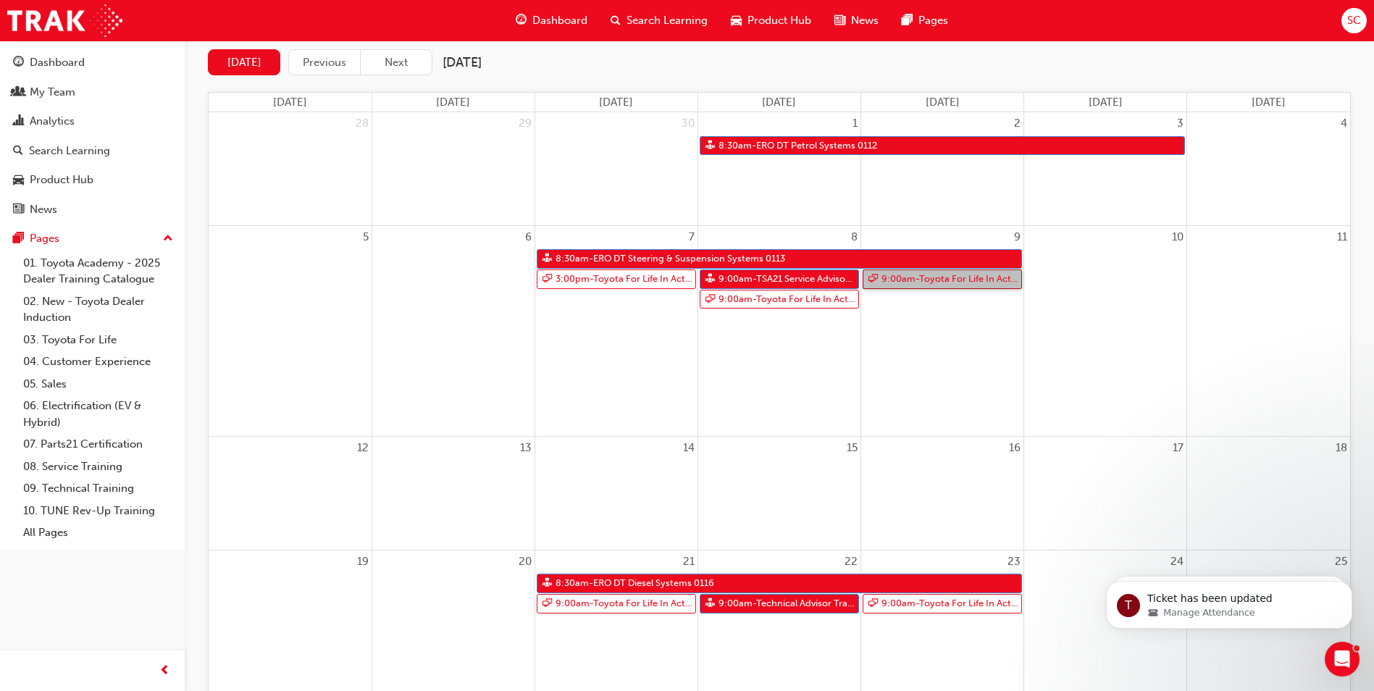
click at [923, 283] on link "9:00am - Toyota For Life In Action - Virtual Classroom" at bounding box center [942, 280] width 159 height 20
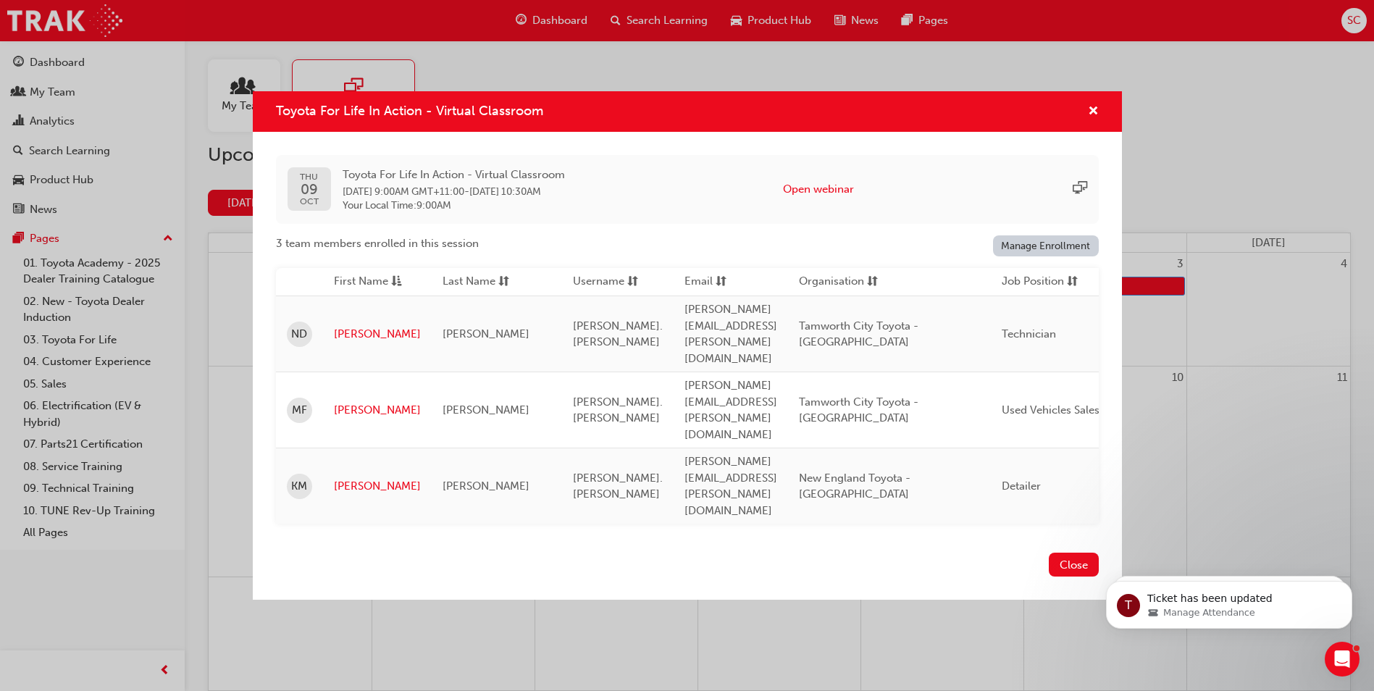
scroll to position [0, 0]
click at [1061, 553] on button "Close" at bounding box center [1074, 565] width 50 height 24
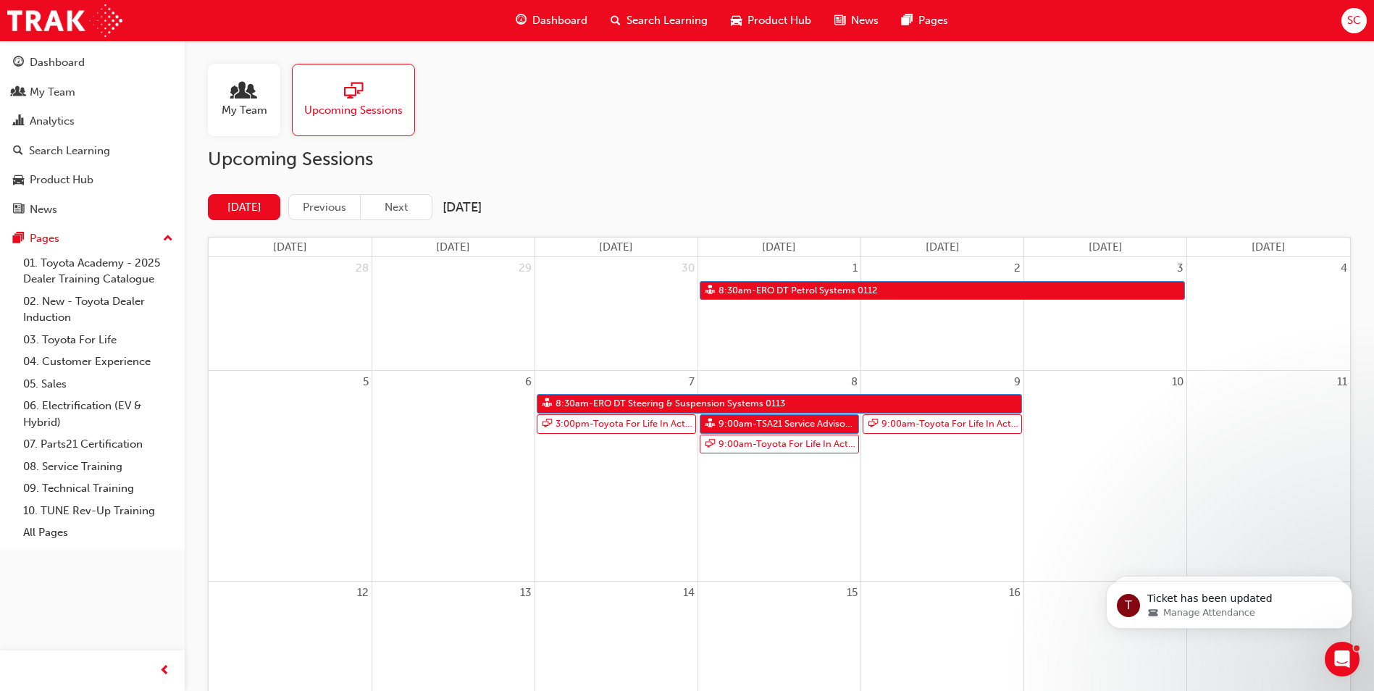
click at [1355, 17] on span "SC" at bounding box center [1355, 20] width 14 height 17
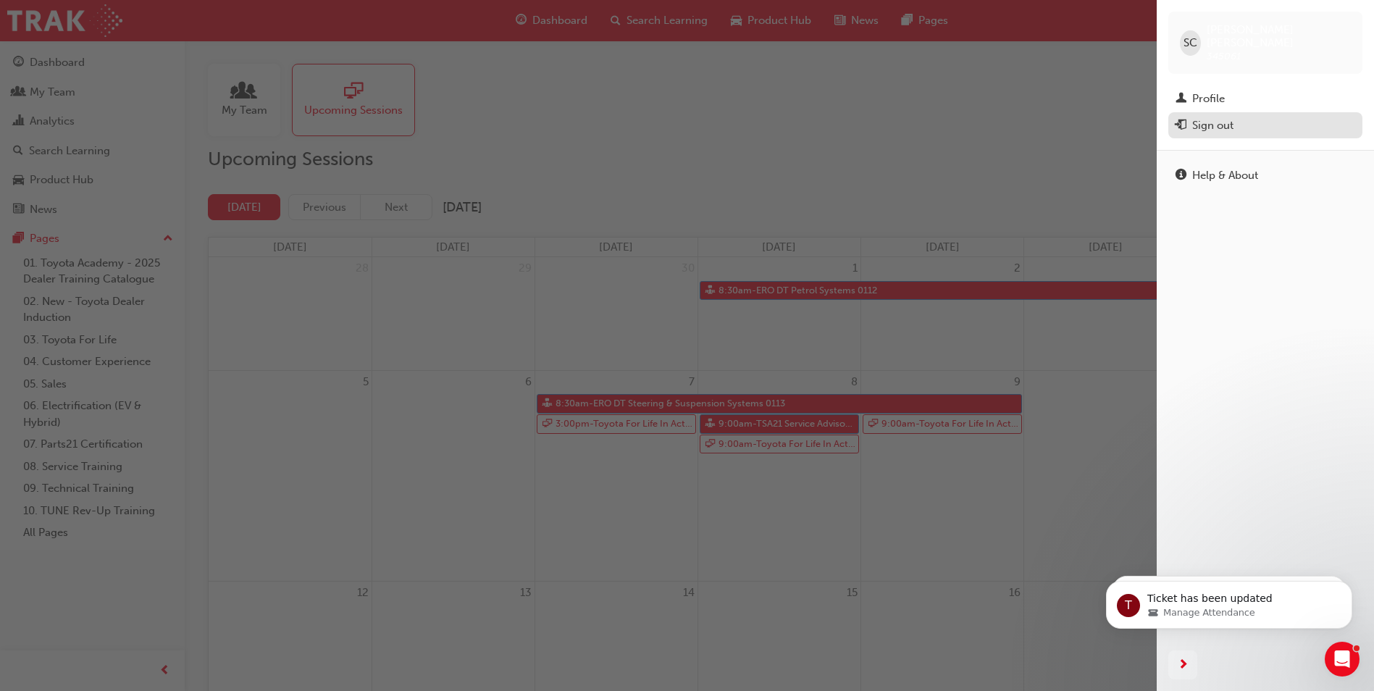
click at [1214, 117] on div "Sign out" at bounding box center [1213, 125] width 41 height 17
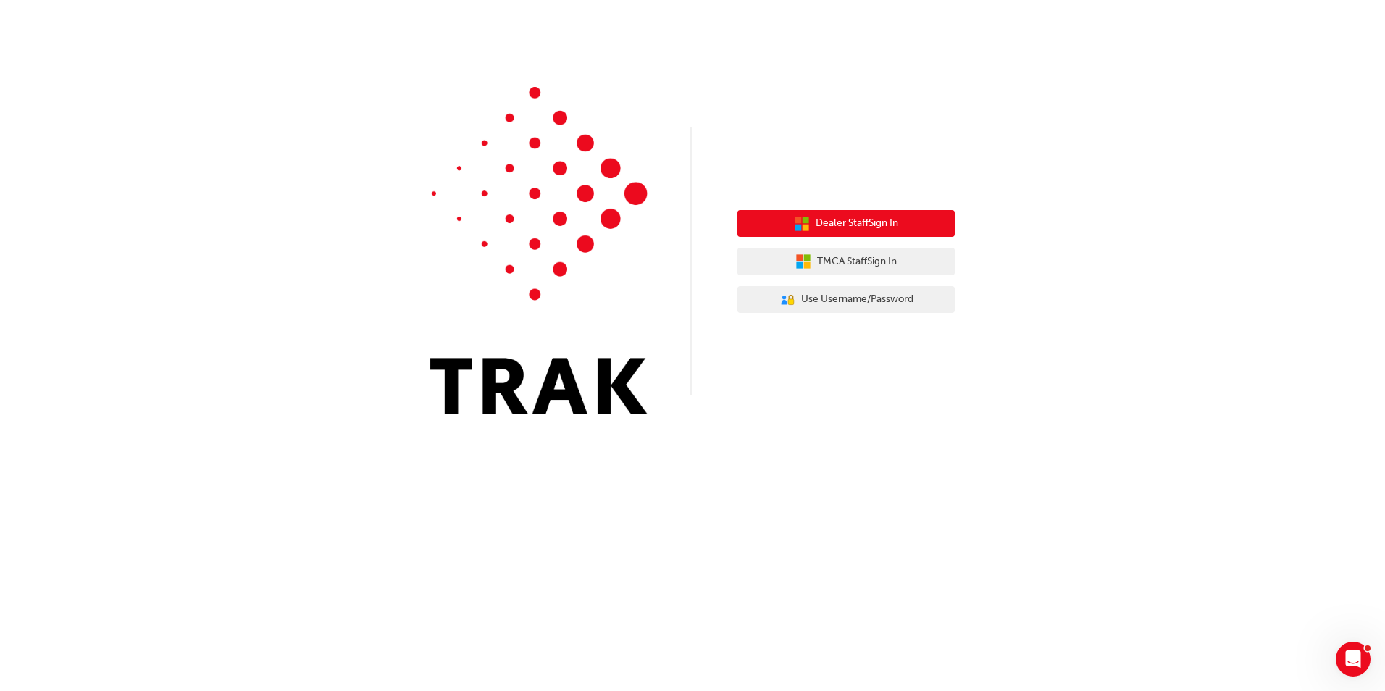
click at [846, 217] on span "Dealer Staff Sign In" at bounding box center [857, 223] width 83 height 17
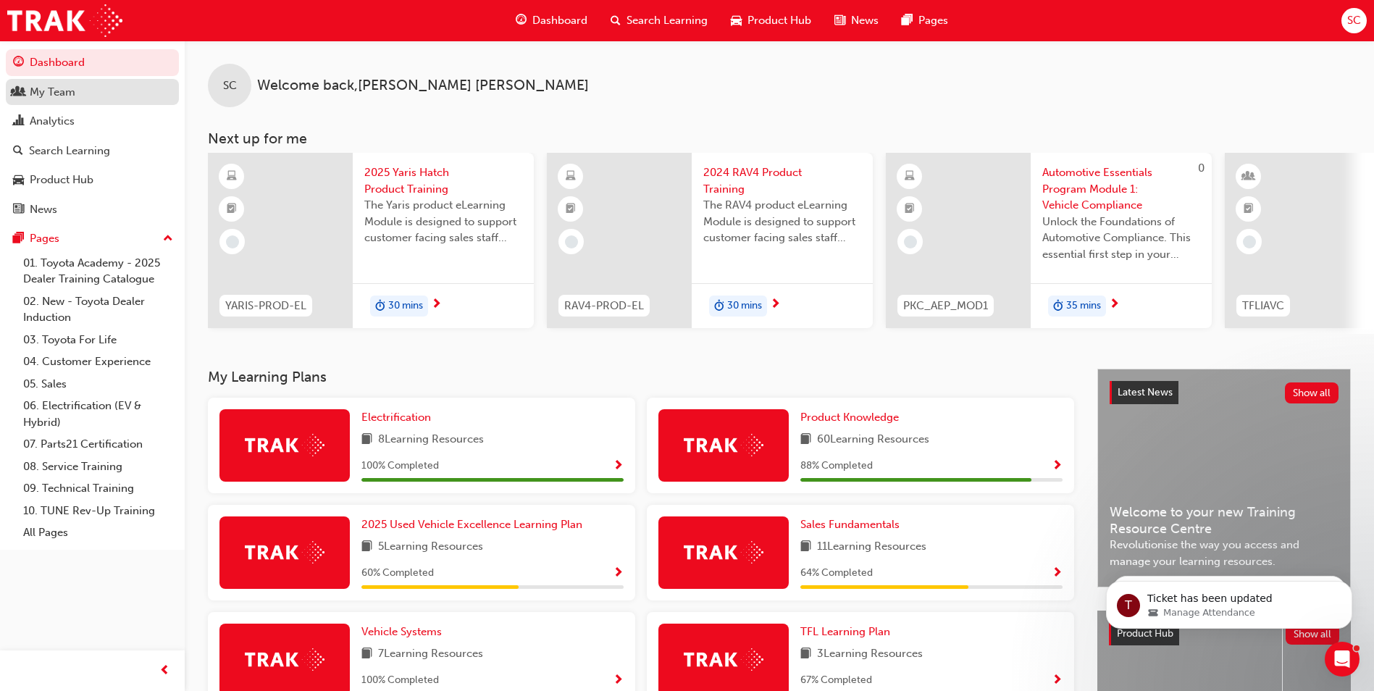
click at [54, 92] on div "My Team" at bounding box center [53, 92] width 46 height 17
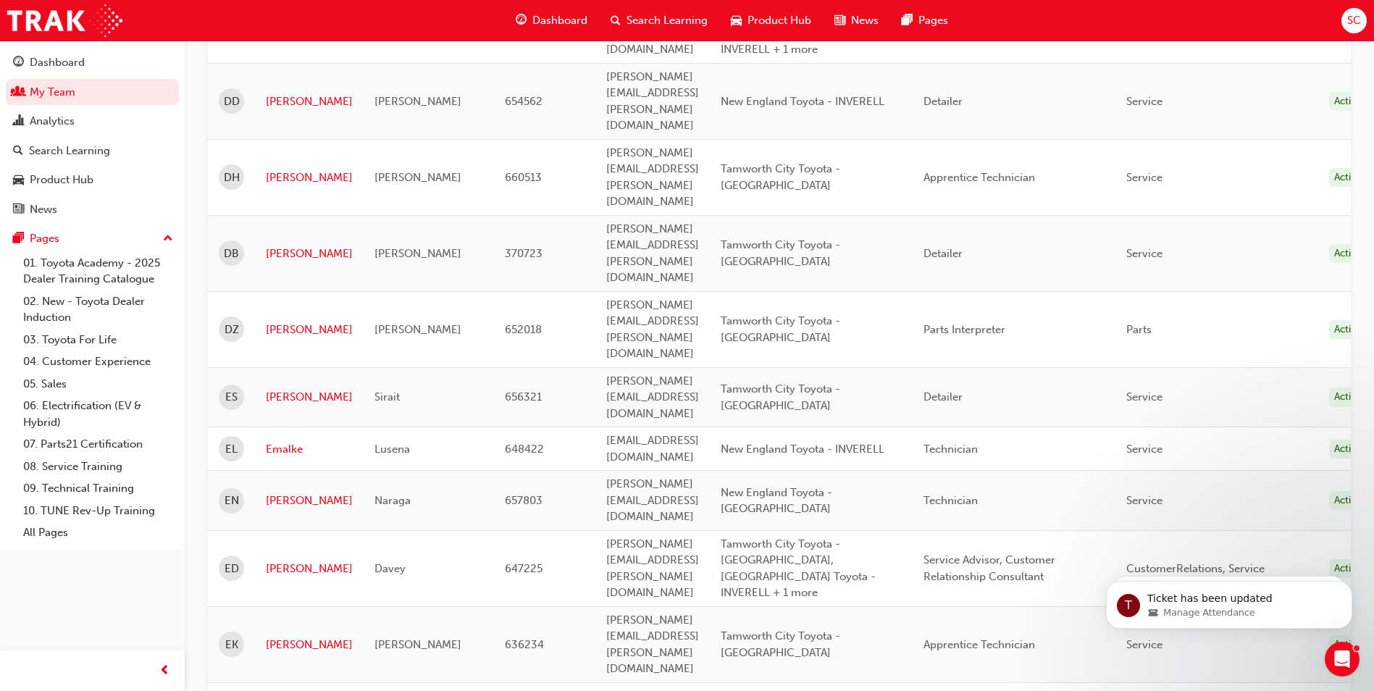
scroll to position [1974, 0]
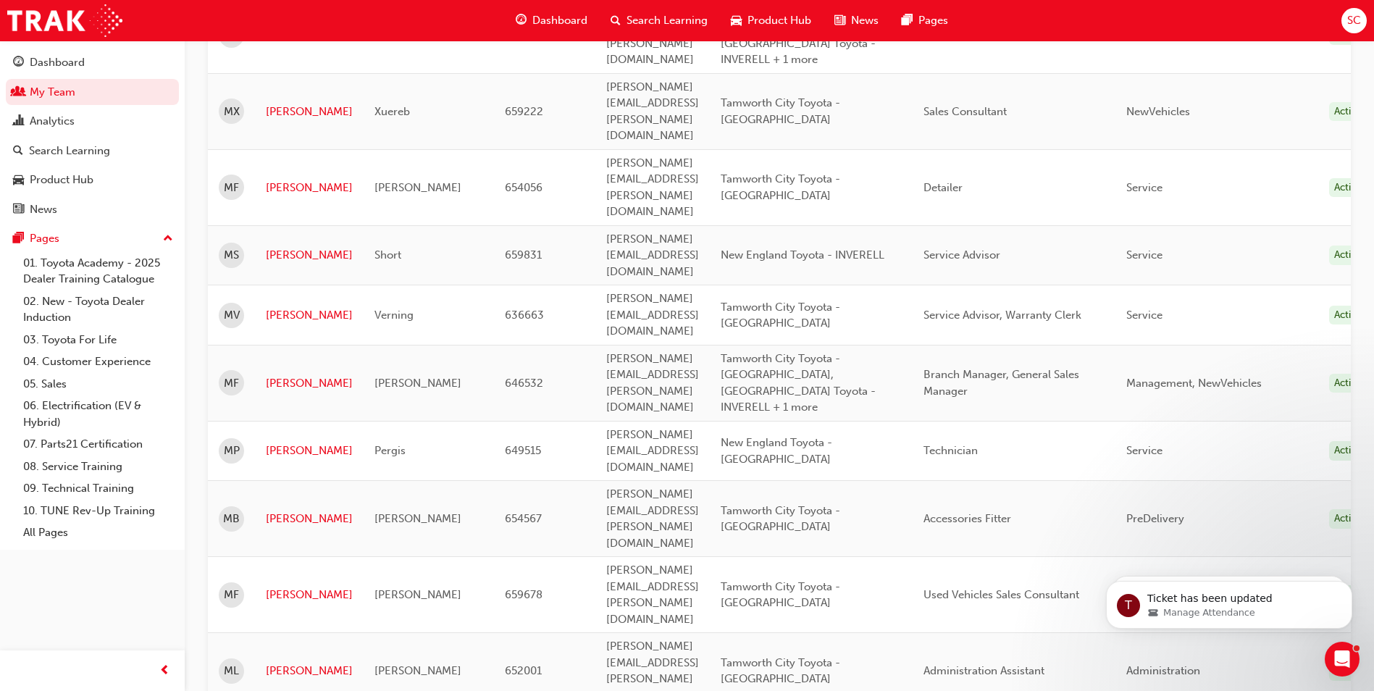
scroll to position [1374, 0]
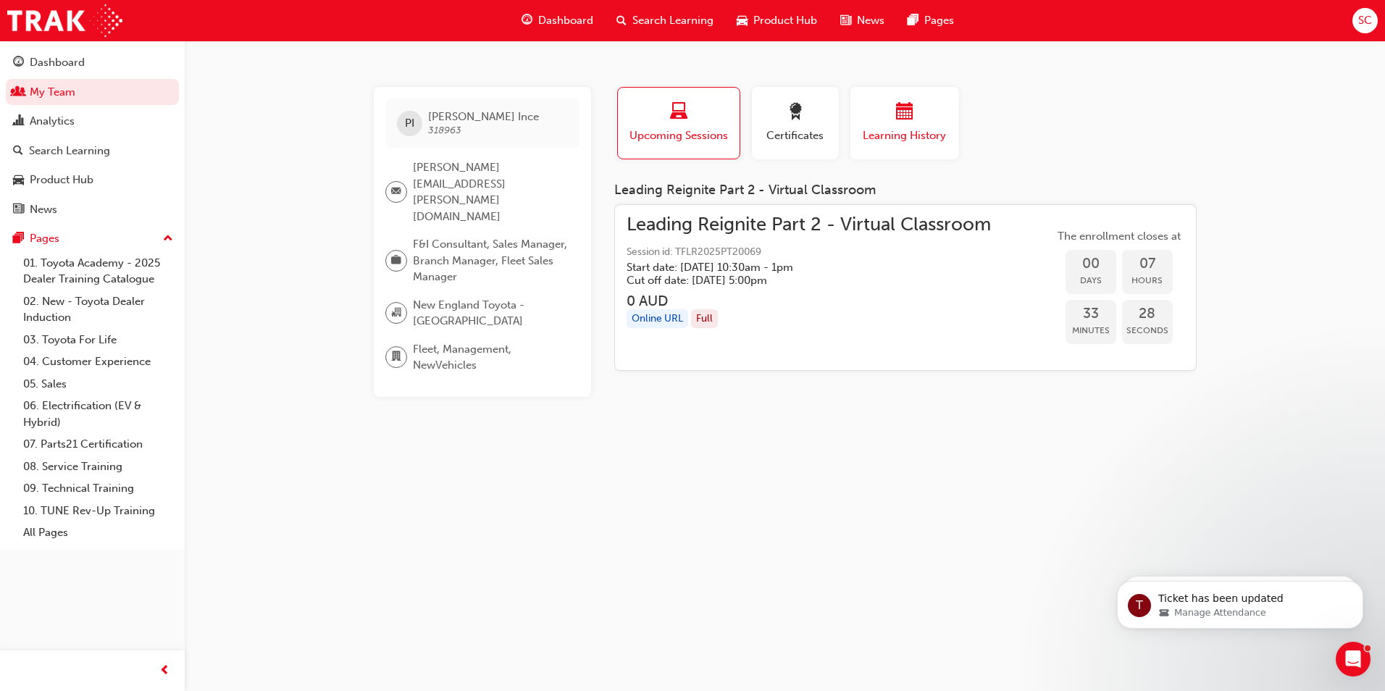
click at [902, 133] on span "Learning History" at bounding box center [905, 136] width 87 height 17
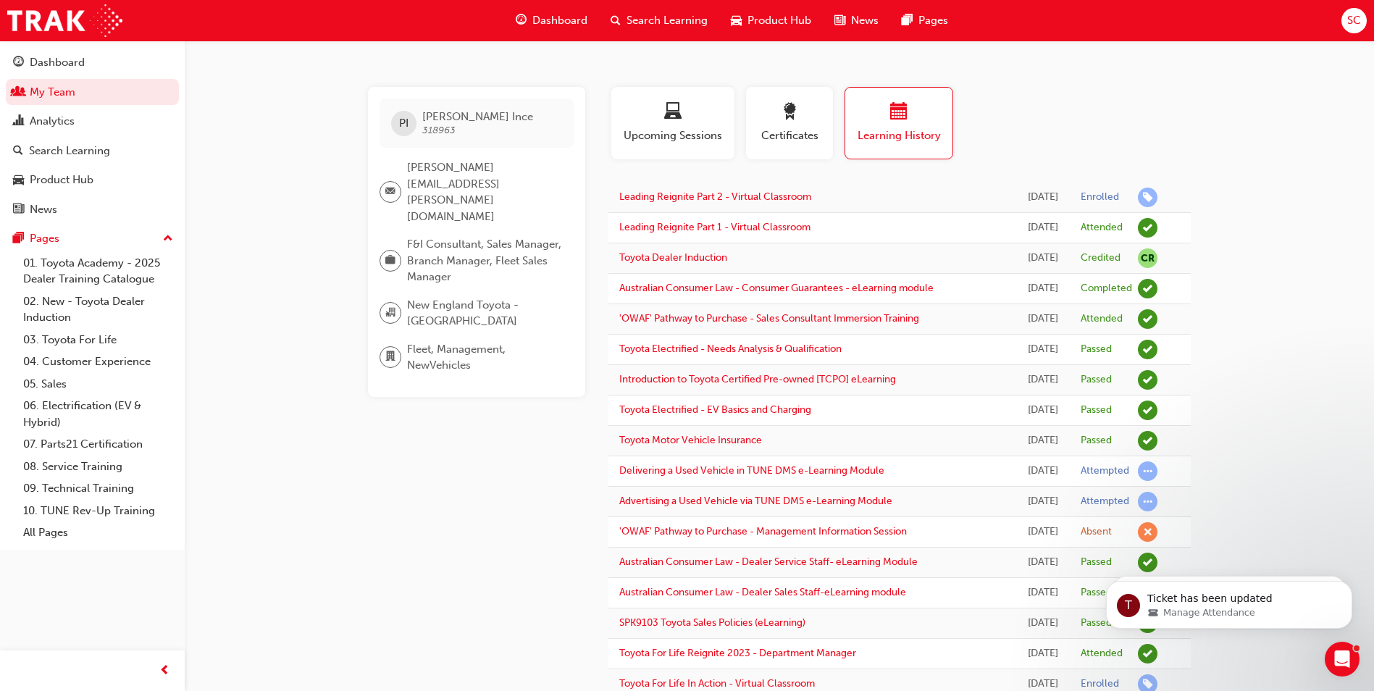
click at [1363, 21] on div "SC" at bounding box center [1354, 20] width 25 height 25
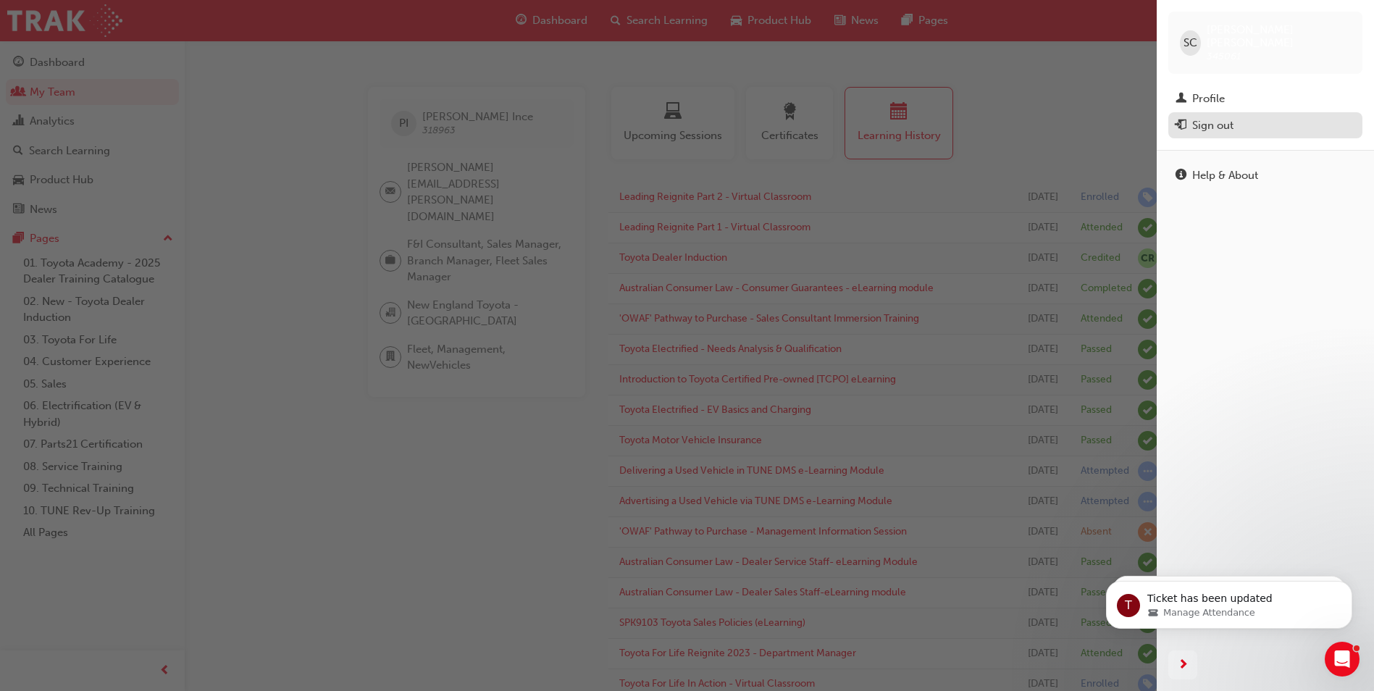
click at [1216, 117] on div "Sign out" at bounding box center [1213, 125] width 41 height 17
